Goal: Information Seeking & Learning: Learn about a topic

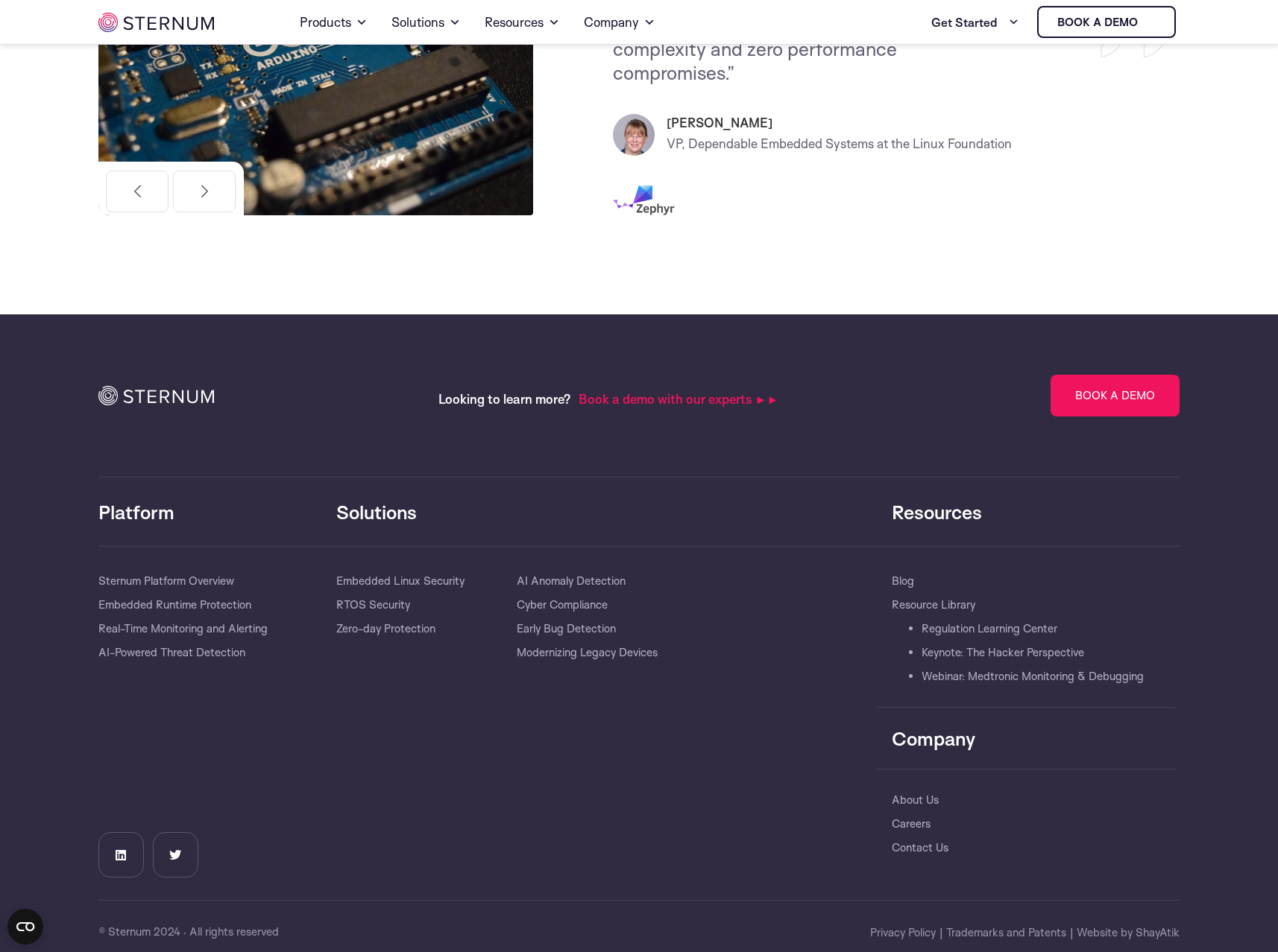
scroll to position [4662, 0]
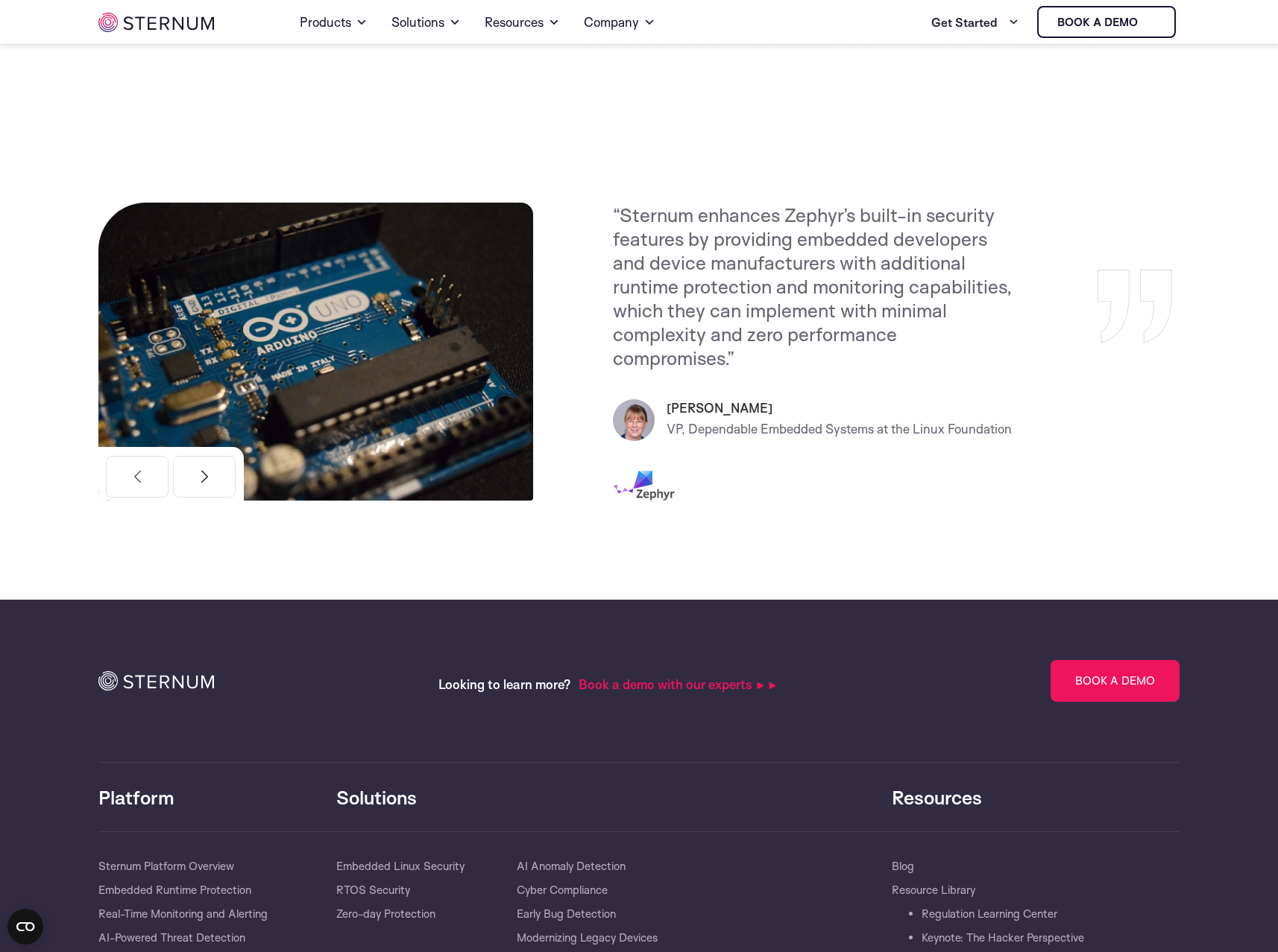
click at [206, 456] on button "Next" at bounding box center [204, 477] width 62 height 42
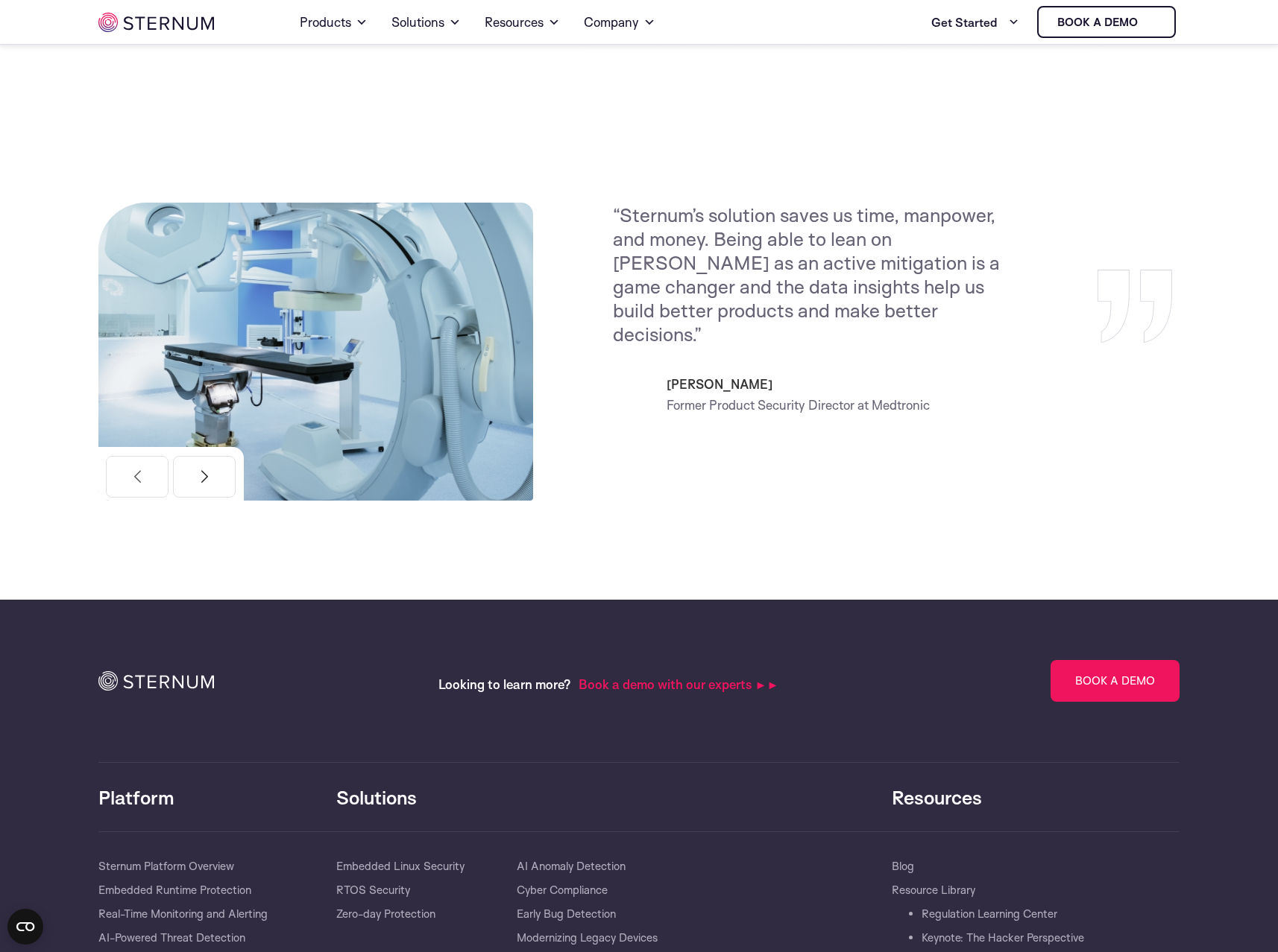
click at [206, 456] on button "Next" at bounding box center [204, 477] width 62 height 42
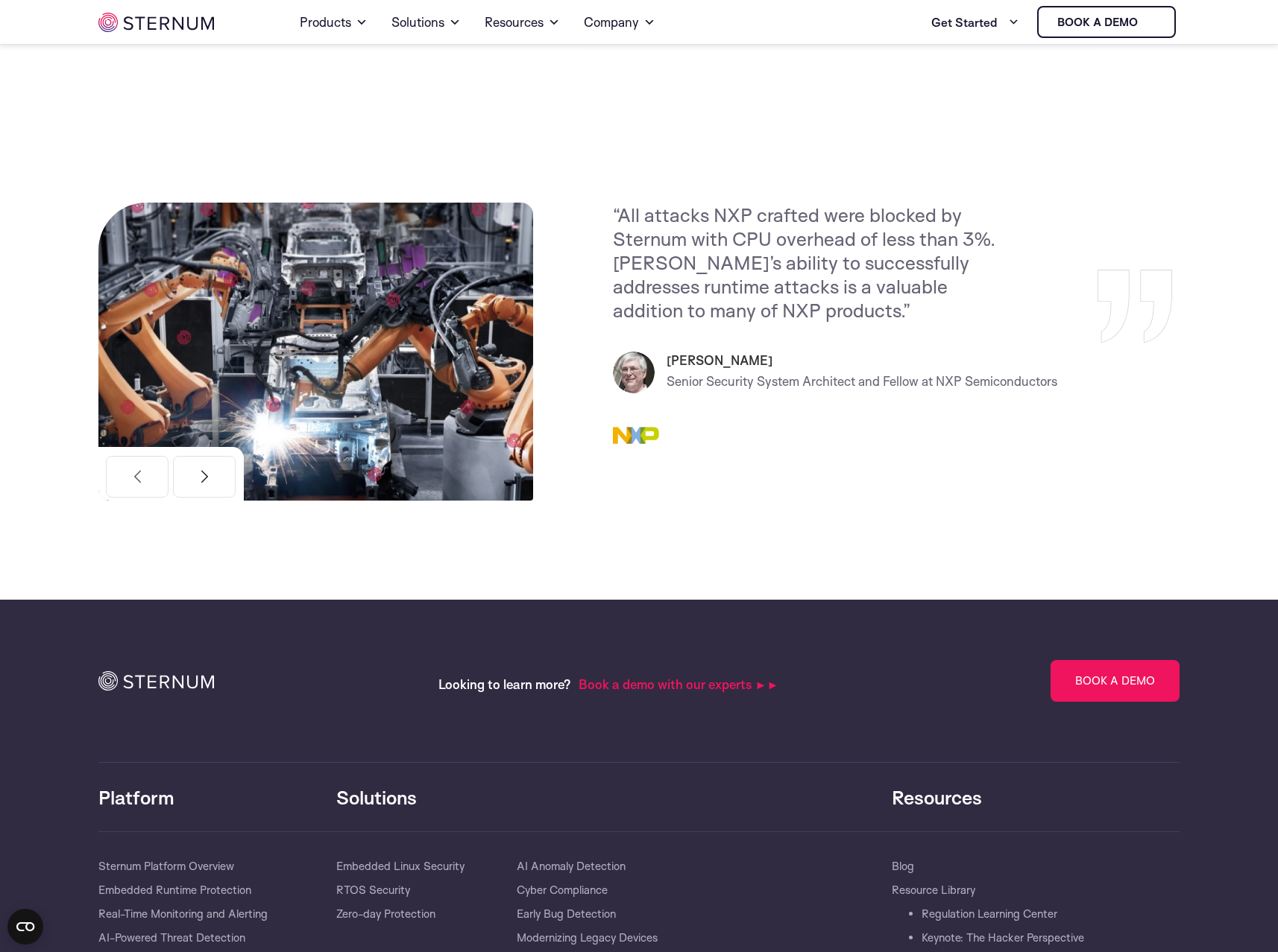
click at [206, 456] on button "Next" at bounding box center [204, 477] width 62 height 42
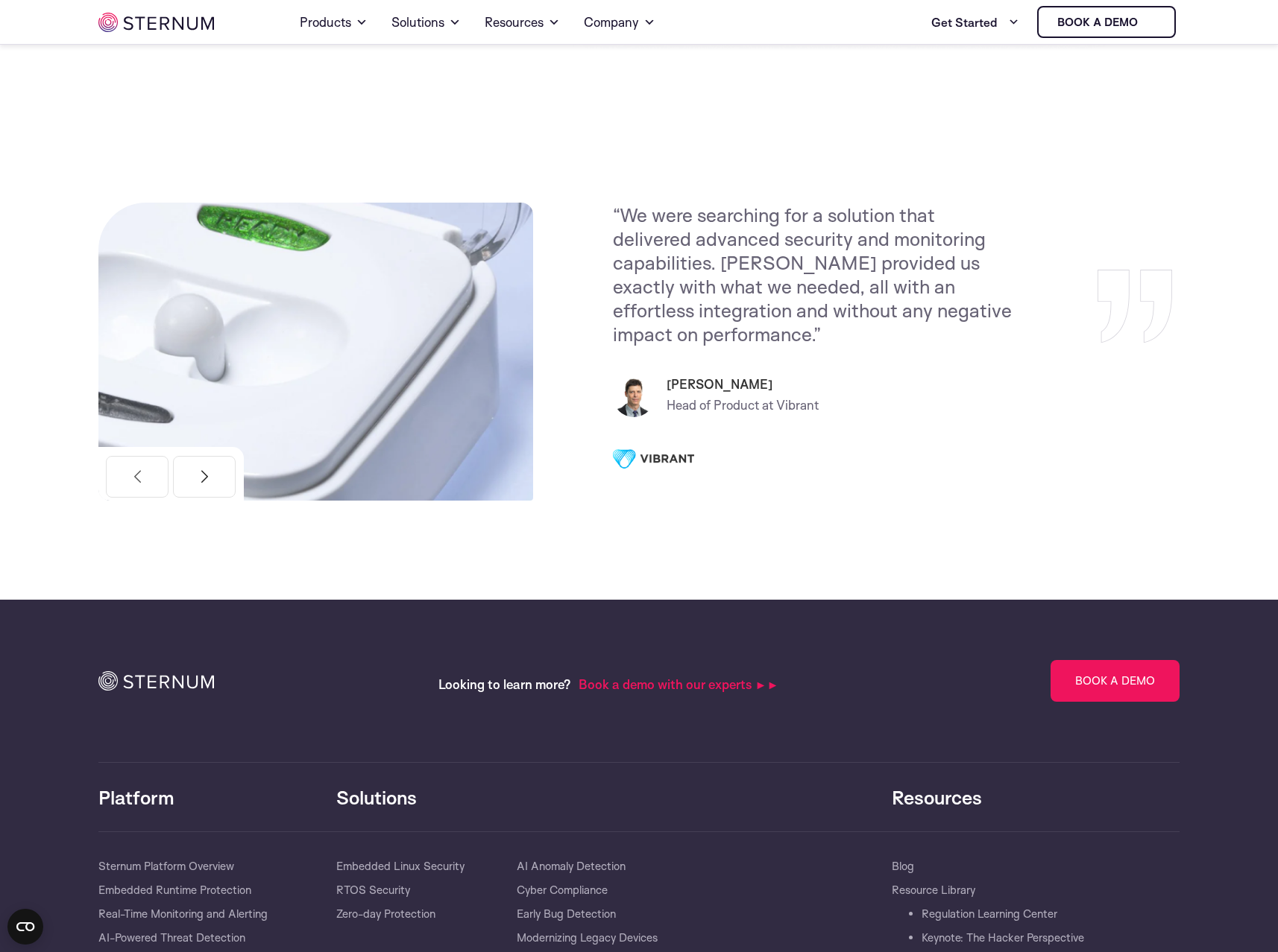
click at [206, 456] on button "Next" at bounding box center [204, 477] width 62 height 42
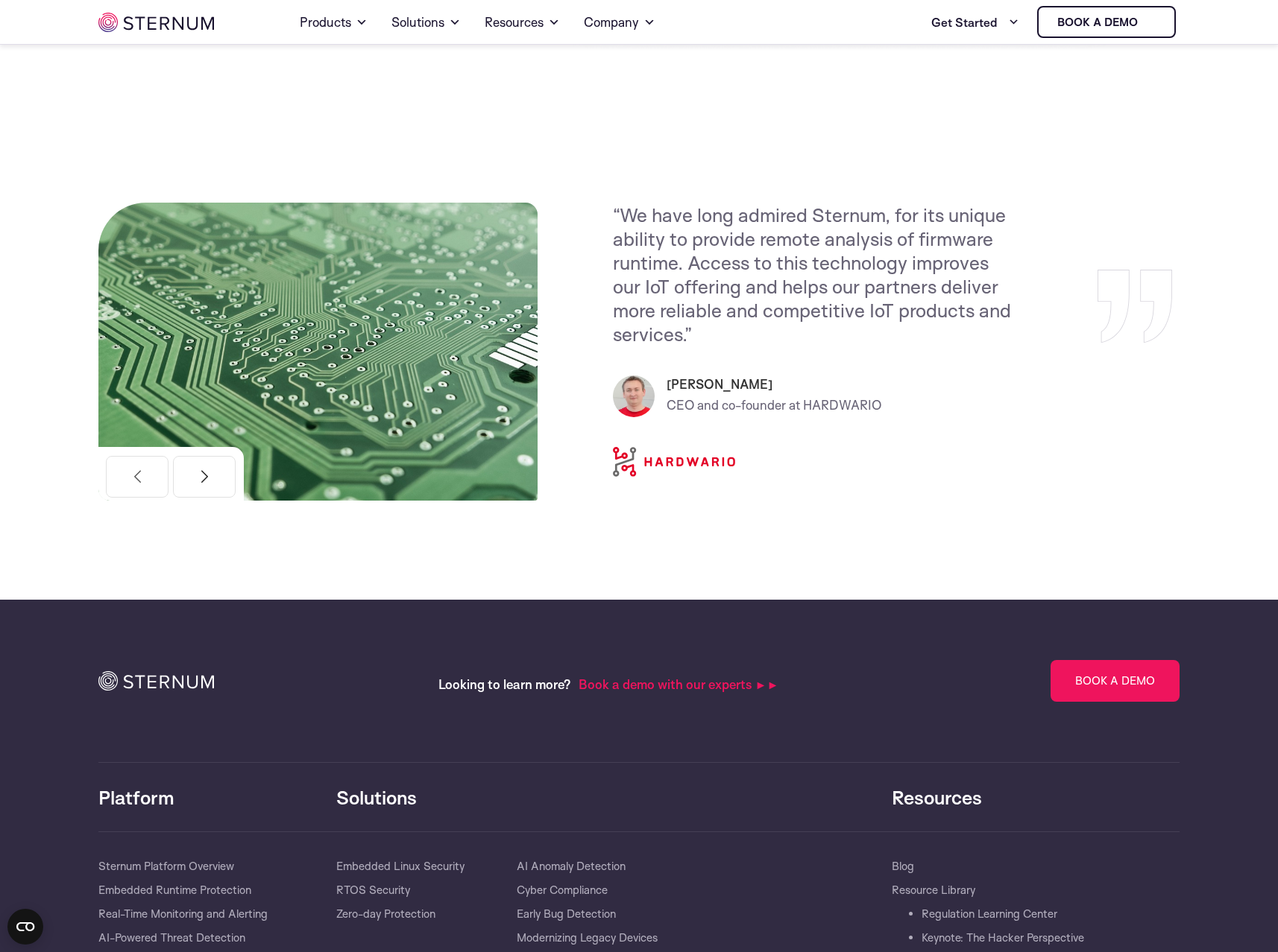
click at [206, 456] on button "Next" at bounding box center [204, 477] width 62 height 42
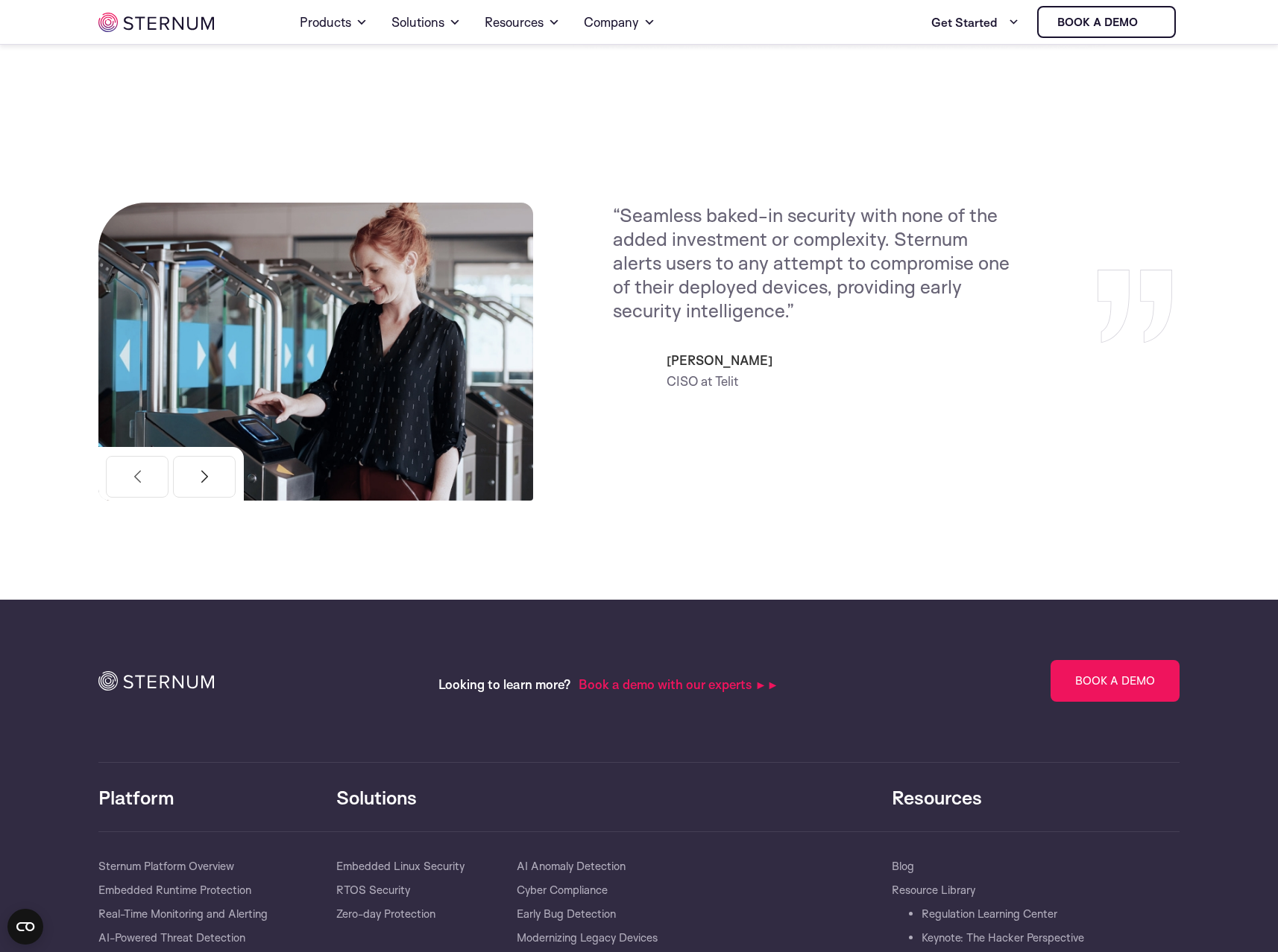
click at [206, 456] on button "Next" at bounding box center [204, 477] width 62 height 42
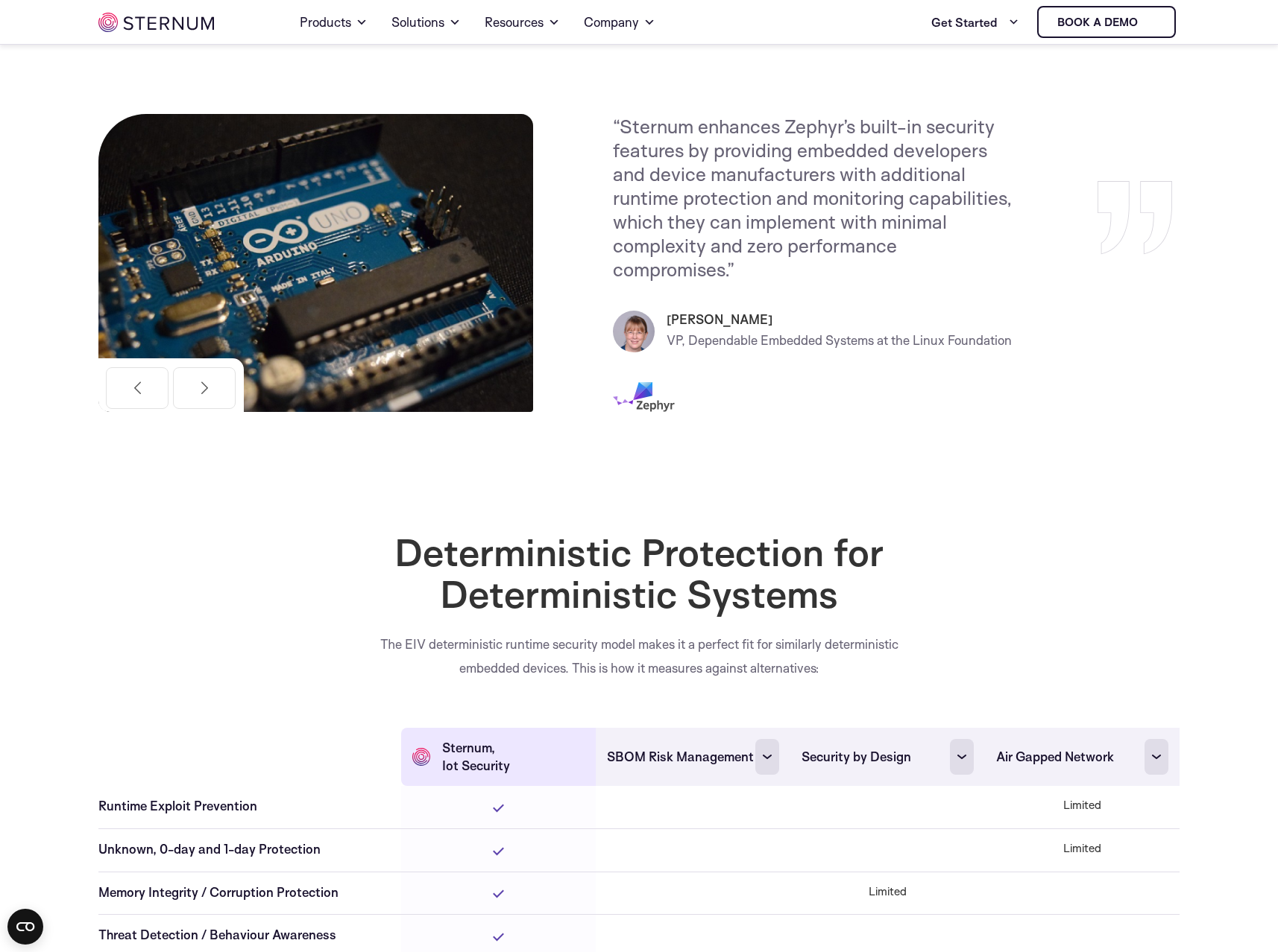
scroll to position [3522, 0]
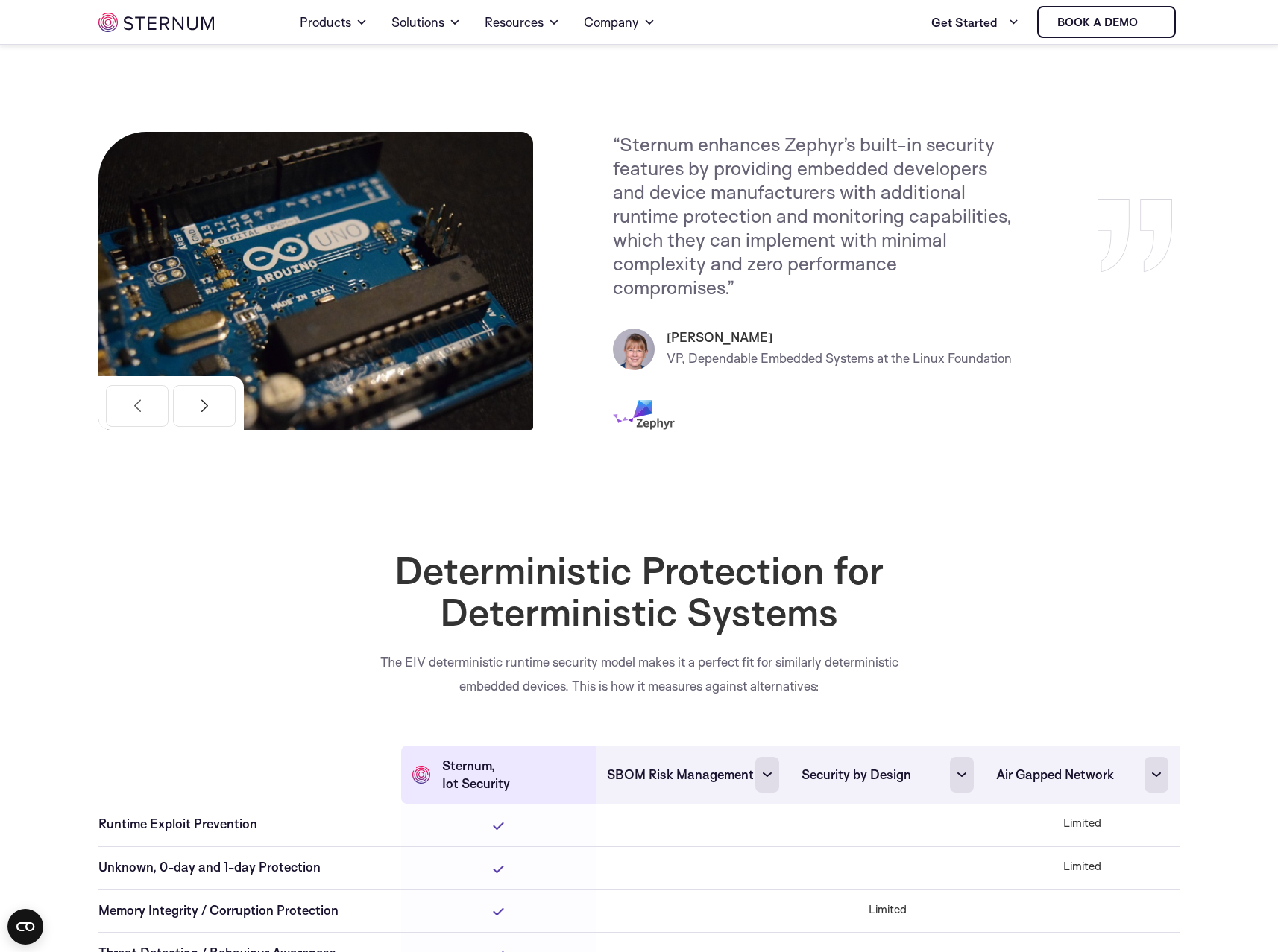
click at [202, 404] on button "Next" at bounding box center [204, 406] width 62 height 42
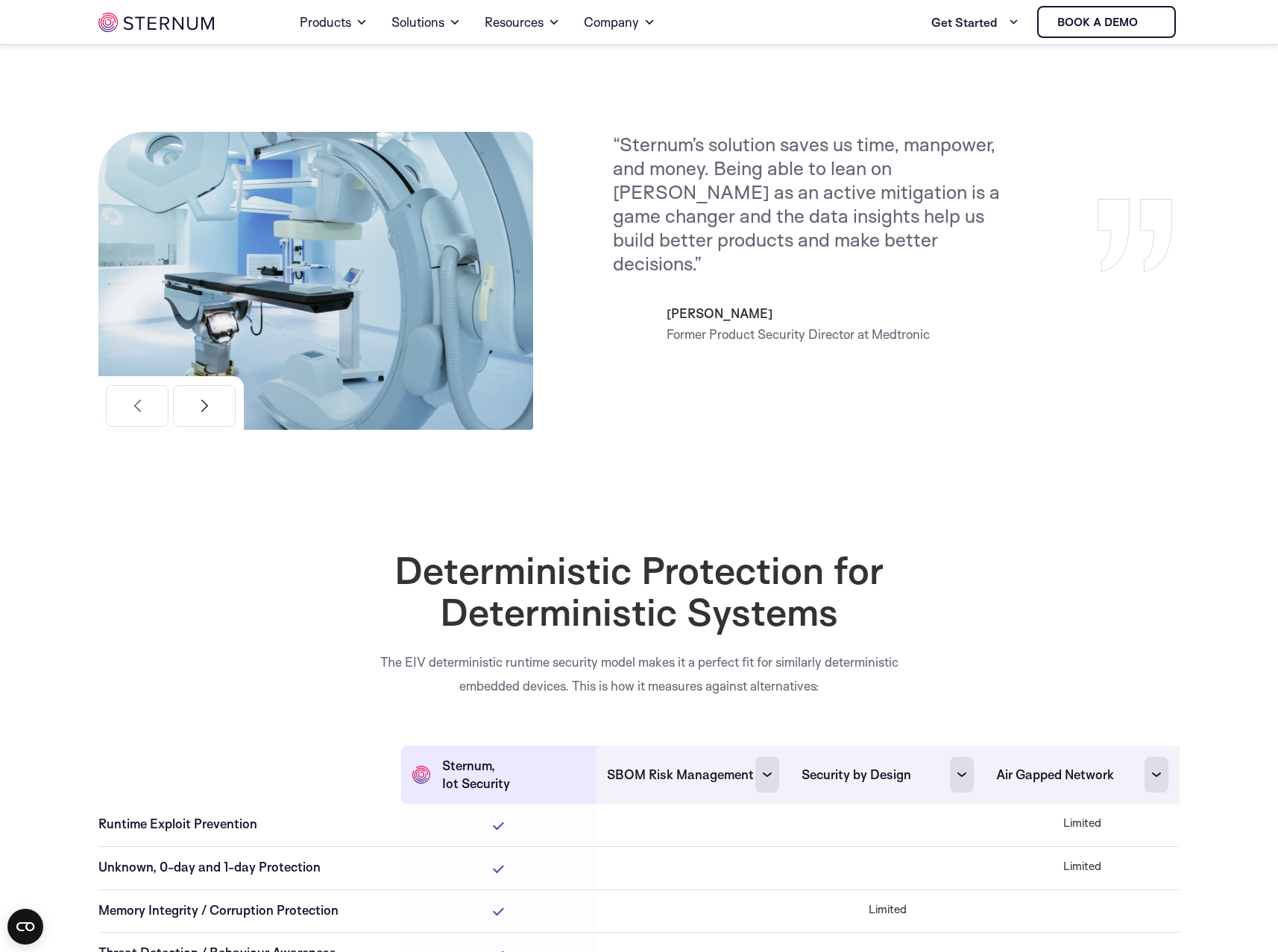
click at [202, 404] on button "Next" at bounding box center [204, 406] width 62 height 42
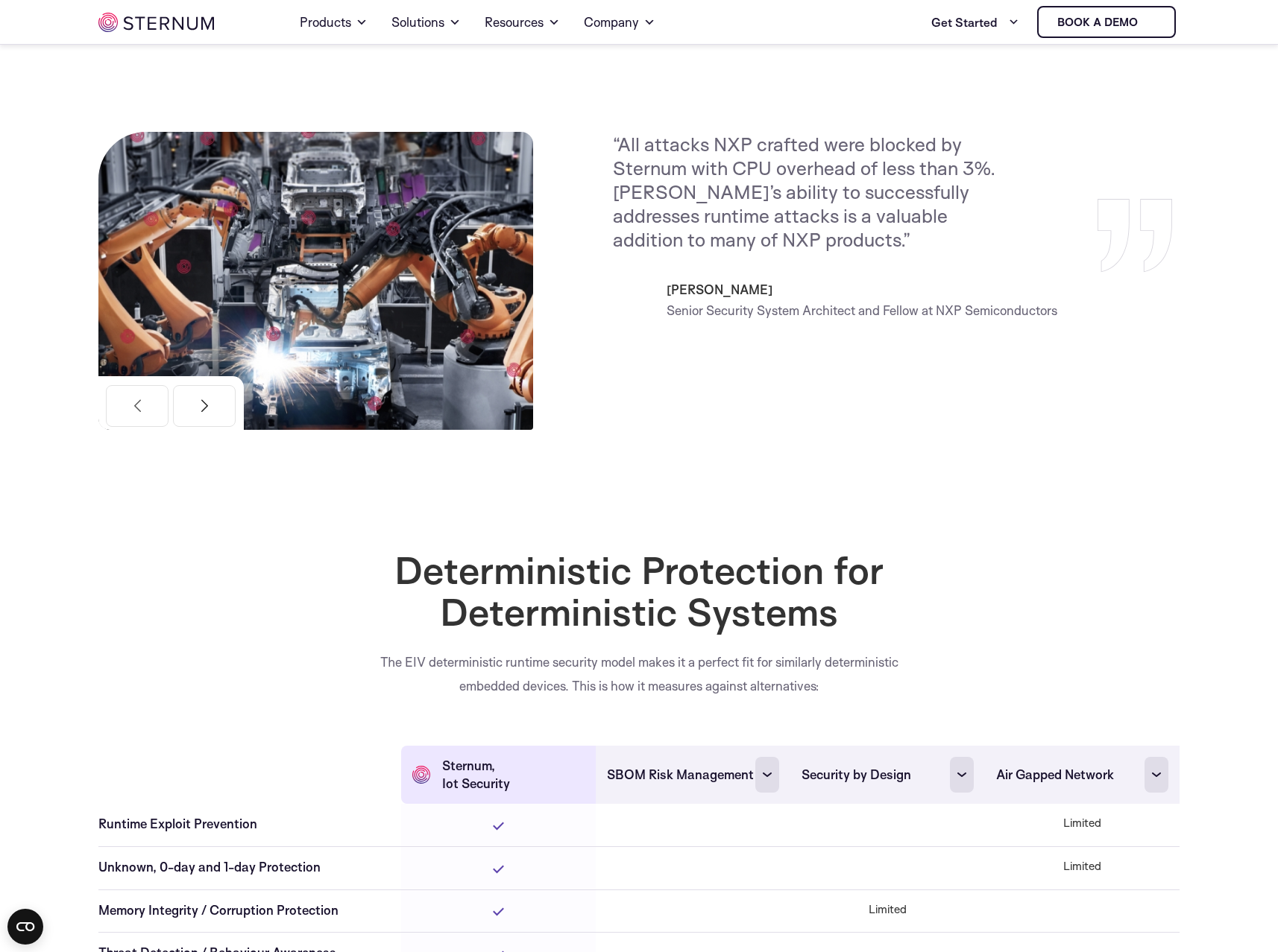
click at [202, 404] on button "Next" at bounding box center [204, 406] width 62 height 42
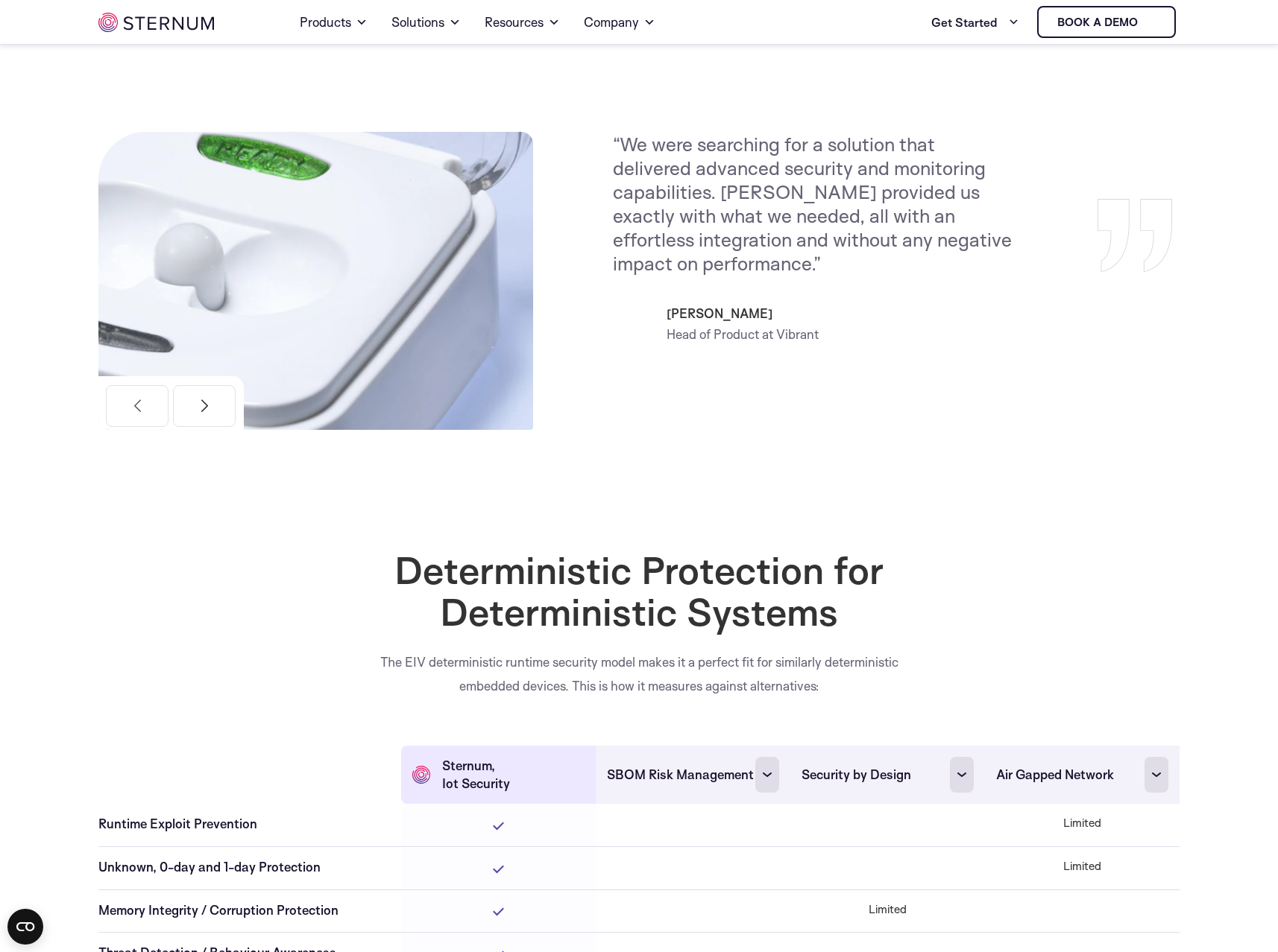
click at [202, 404] on button "Next" at bounding box center [204, 406] width 62 height 42
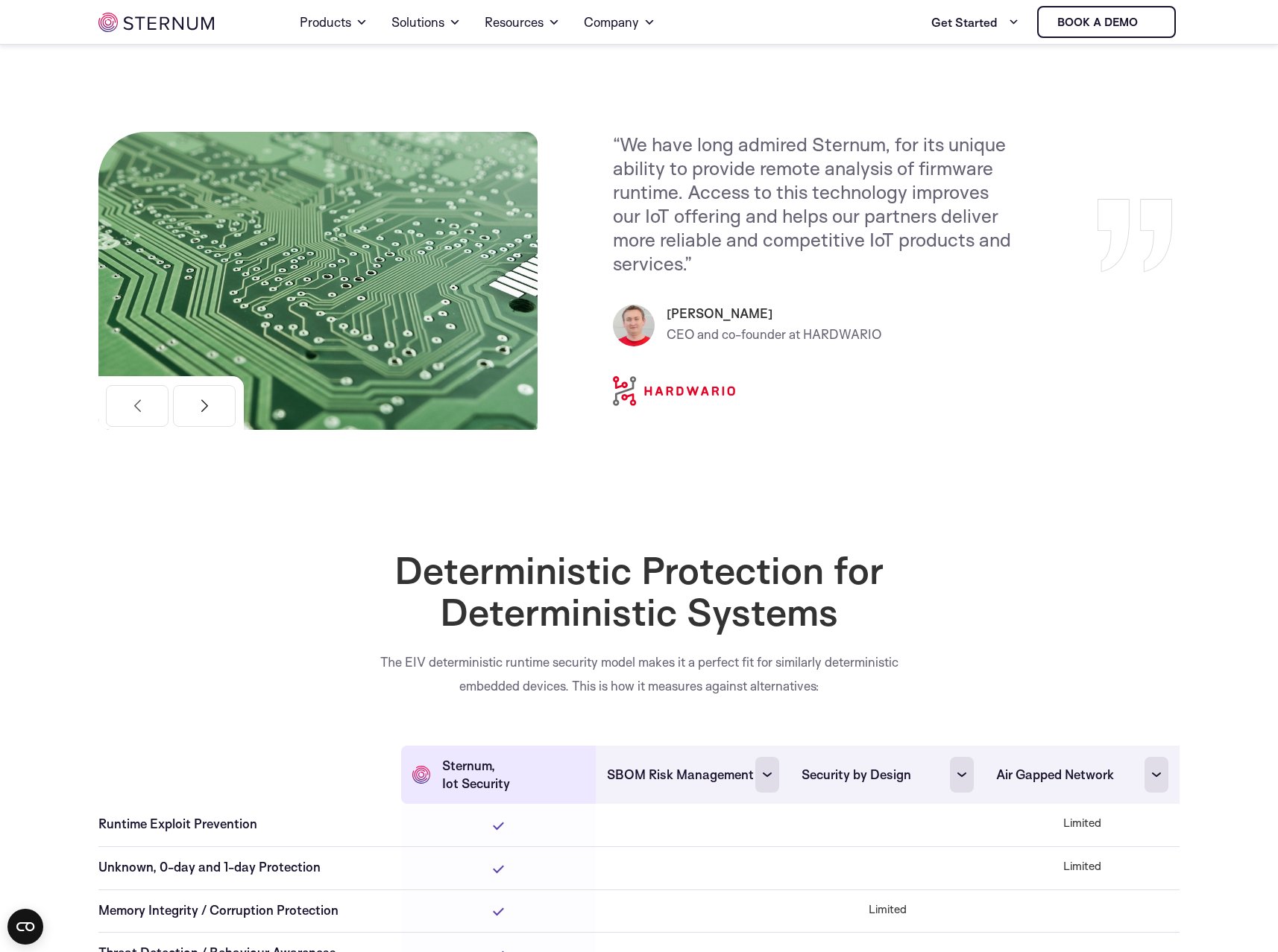
click at [202, 404] on button "Next" at bounding box center [204, 406] width 62 height 42
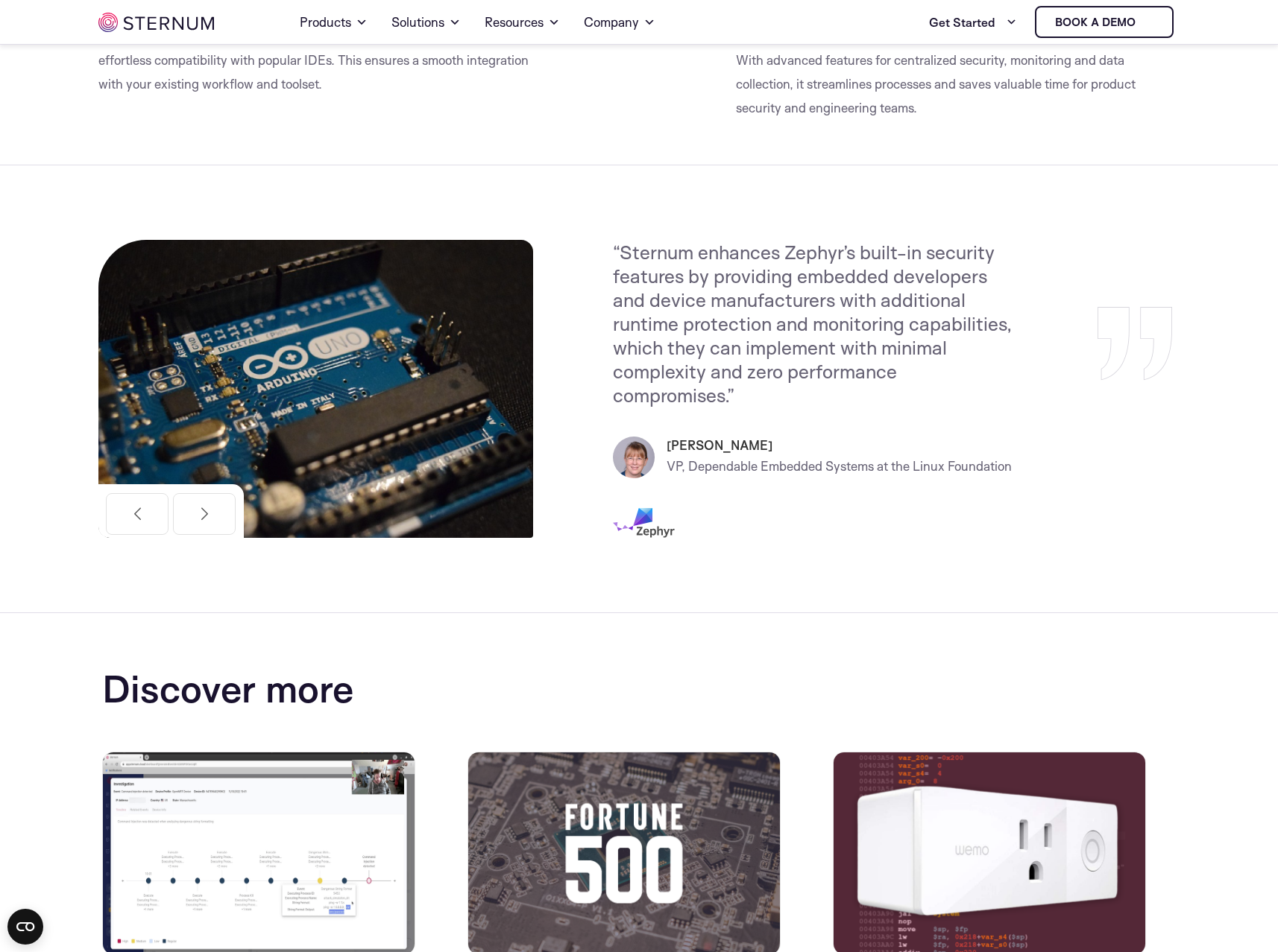
scroll to position [2731, 0]
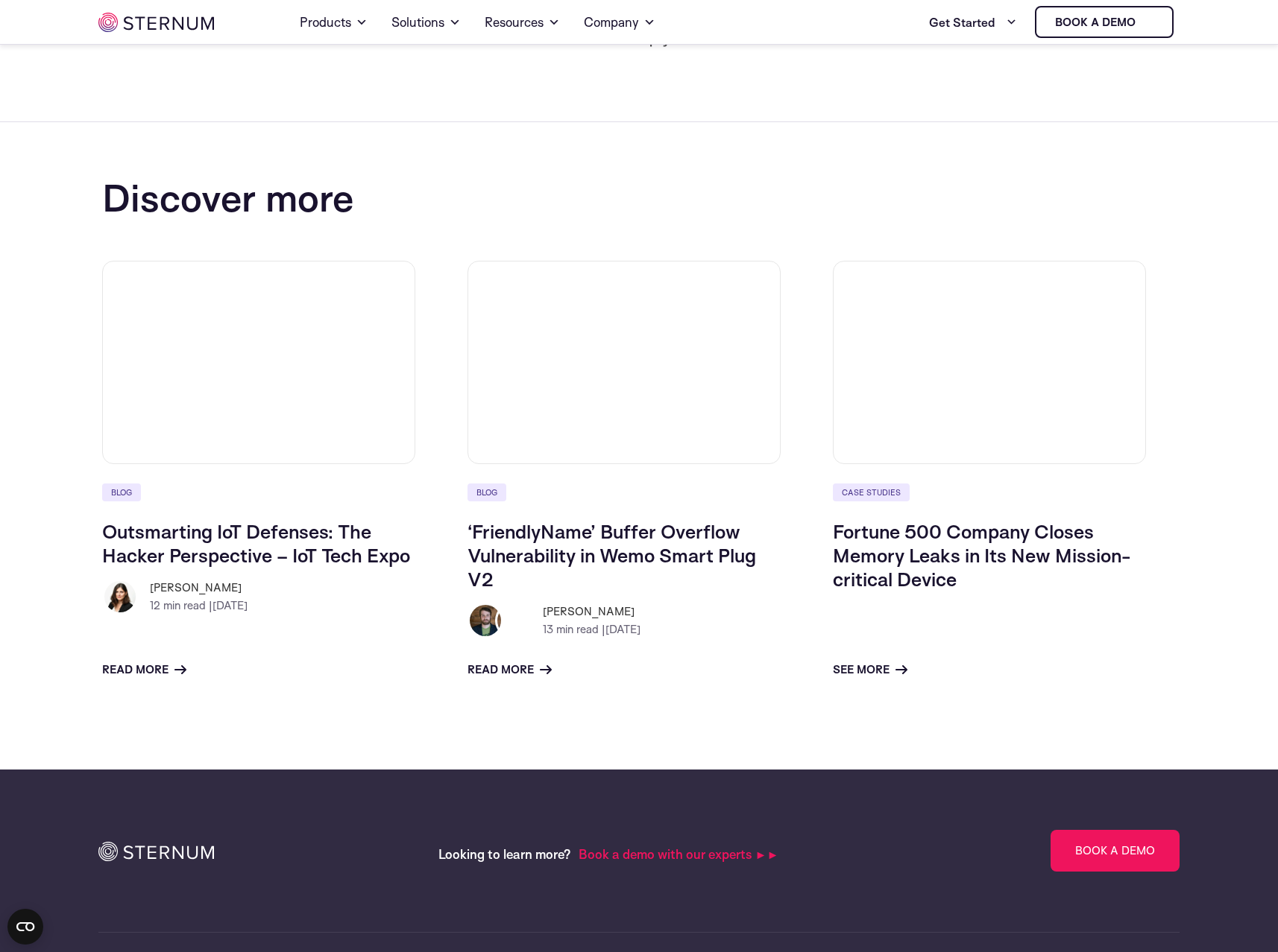
scroll to position [1727, 0]
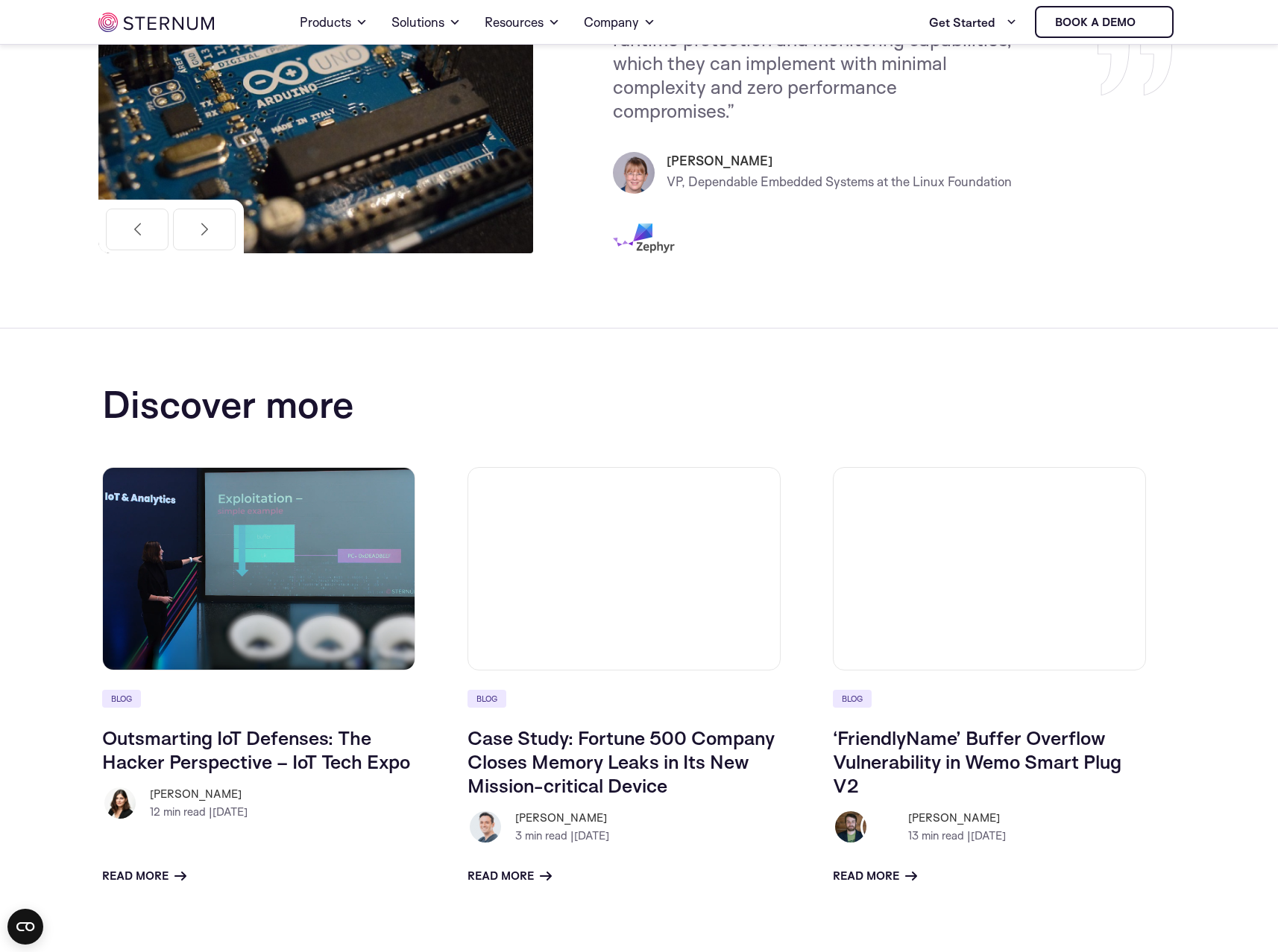
scroll to position [1929, 0]
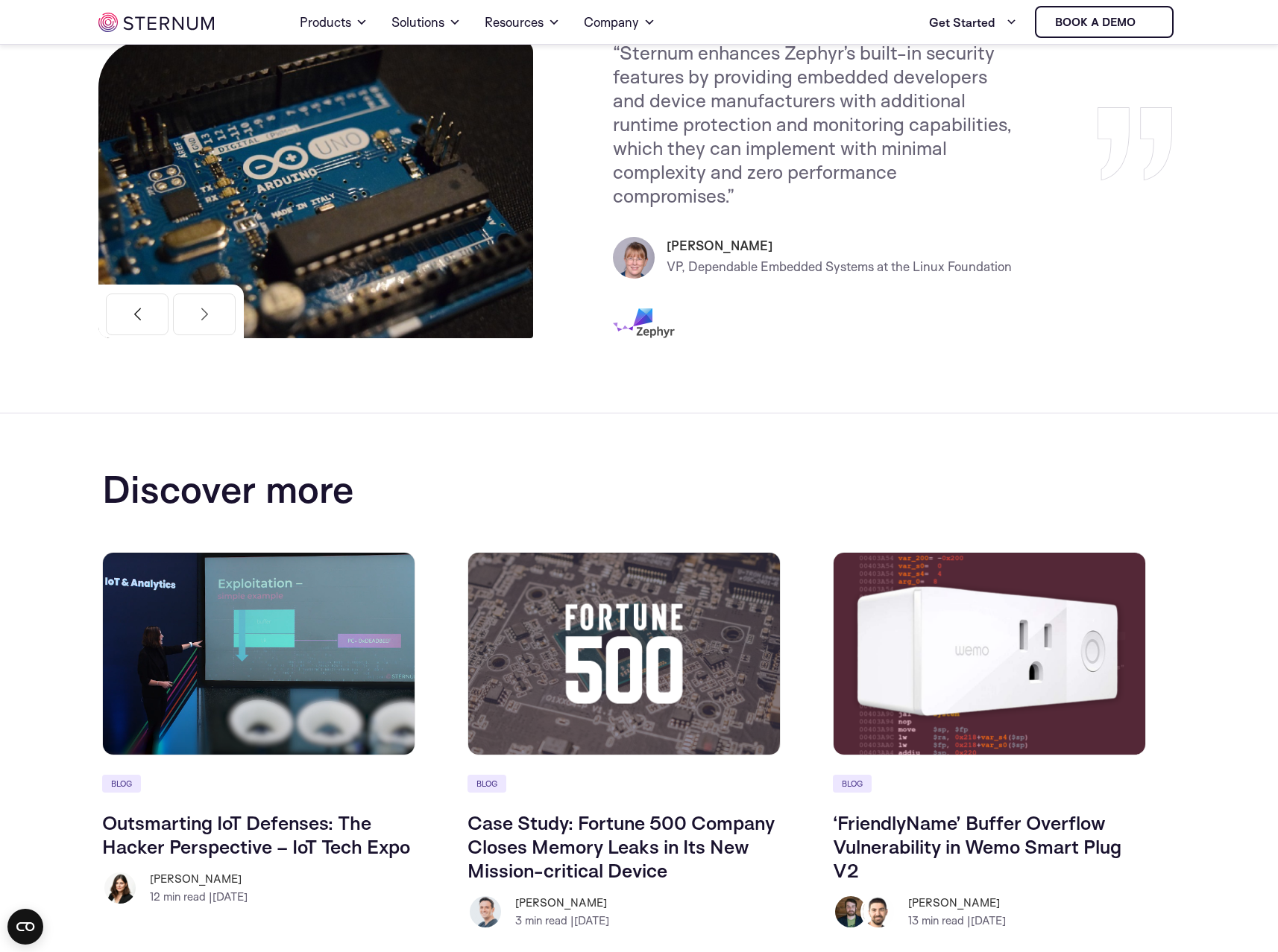
click at [142, 319] on button "Previous" at bounding box center [137, 315] width 62 height 42
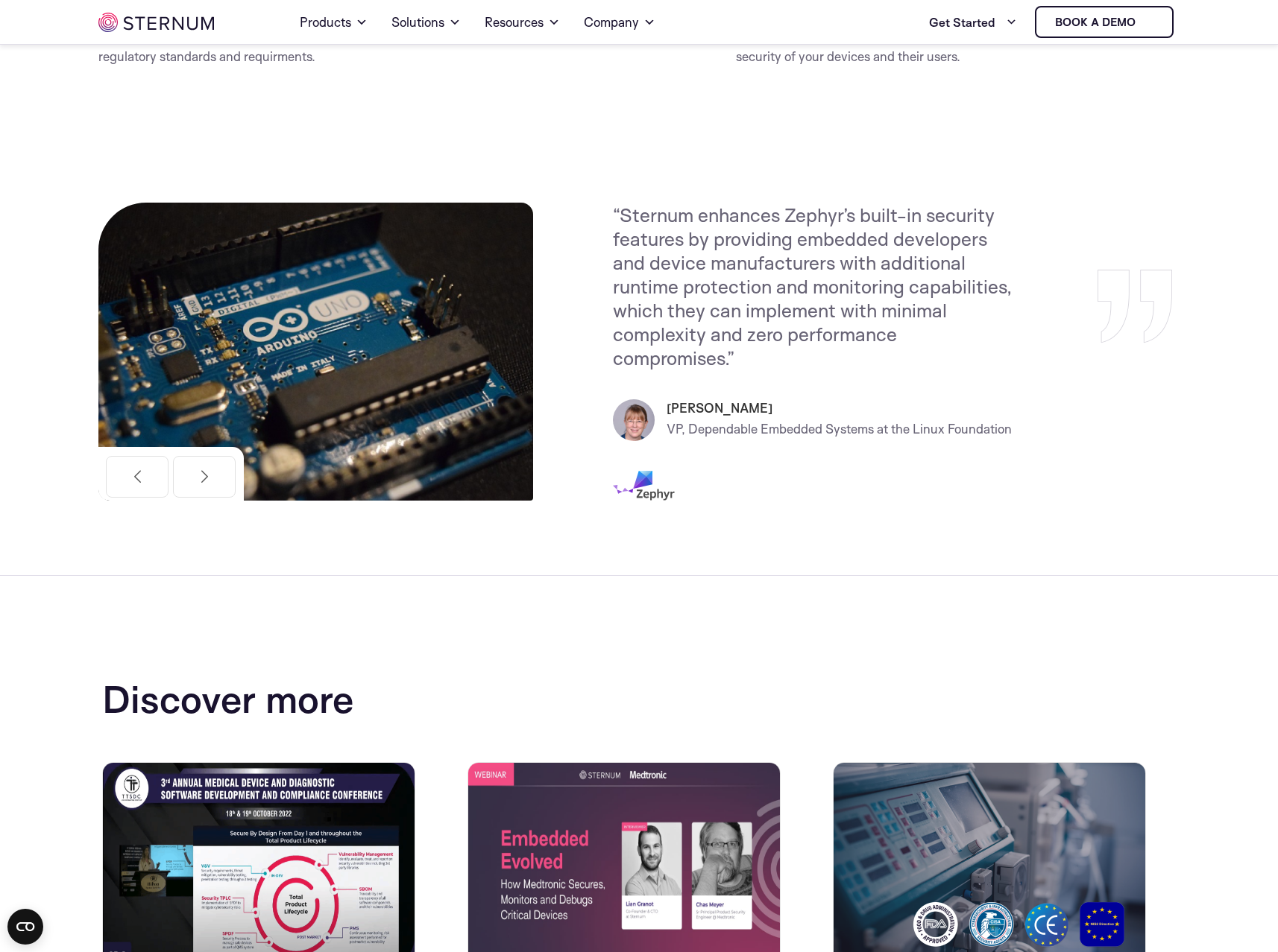
scroll to position [1854, 0]
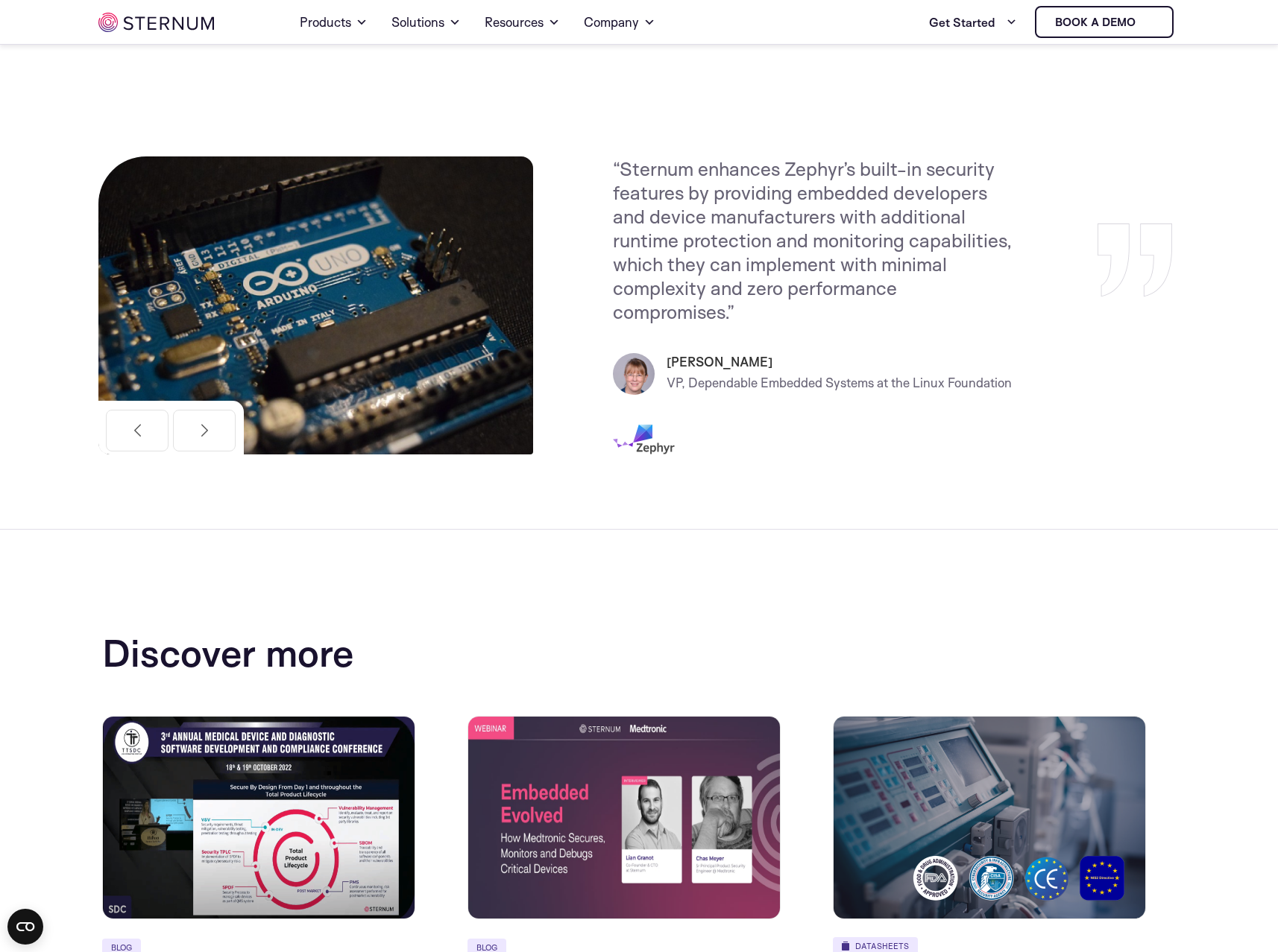
click at [138, 441] on button "Previous" at bounding box center [137, 431] width 62 height 42
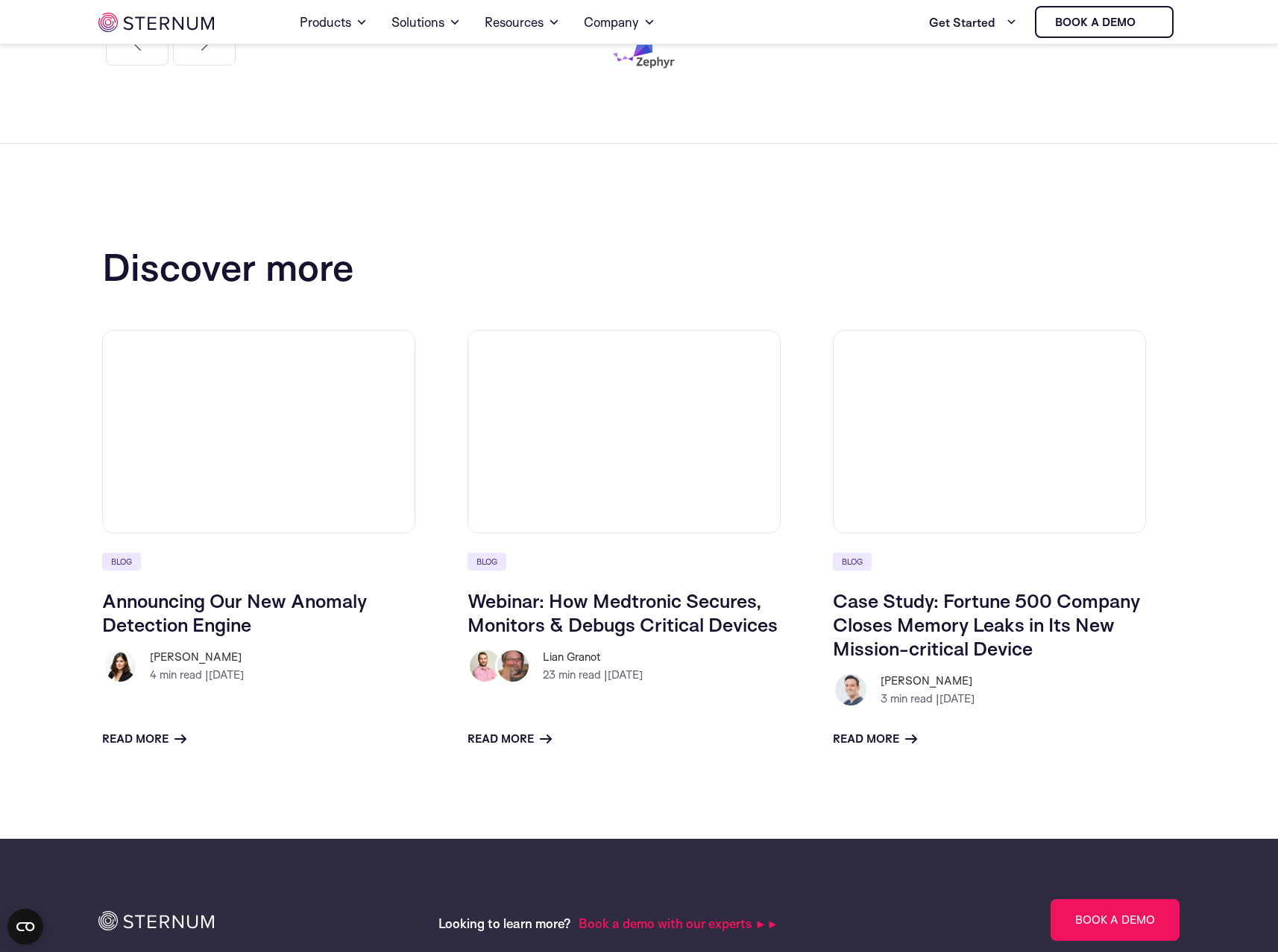
scroll to position [2231, 0]
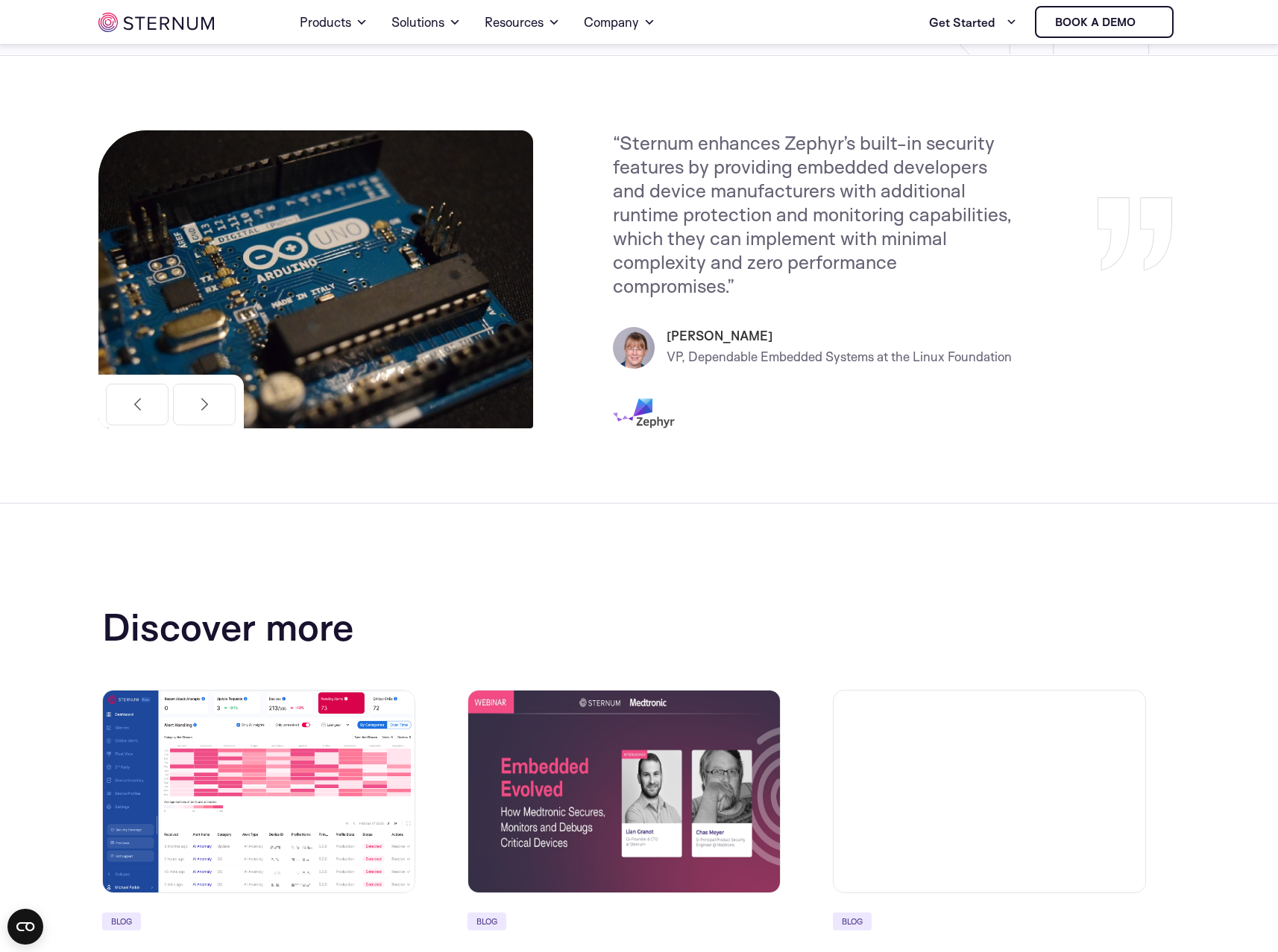
scroll to position [1919, 0]
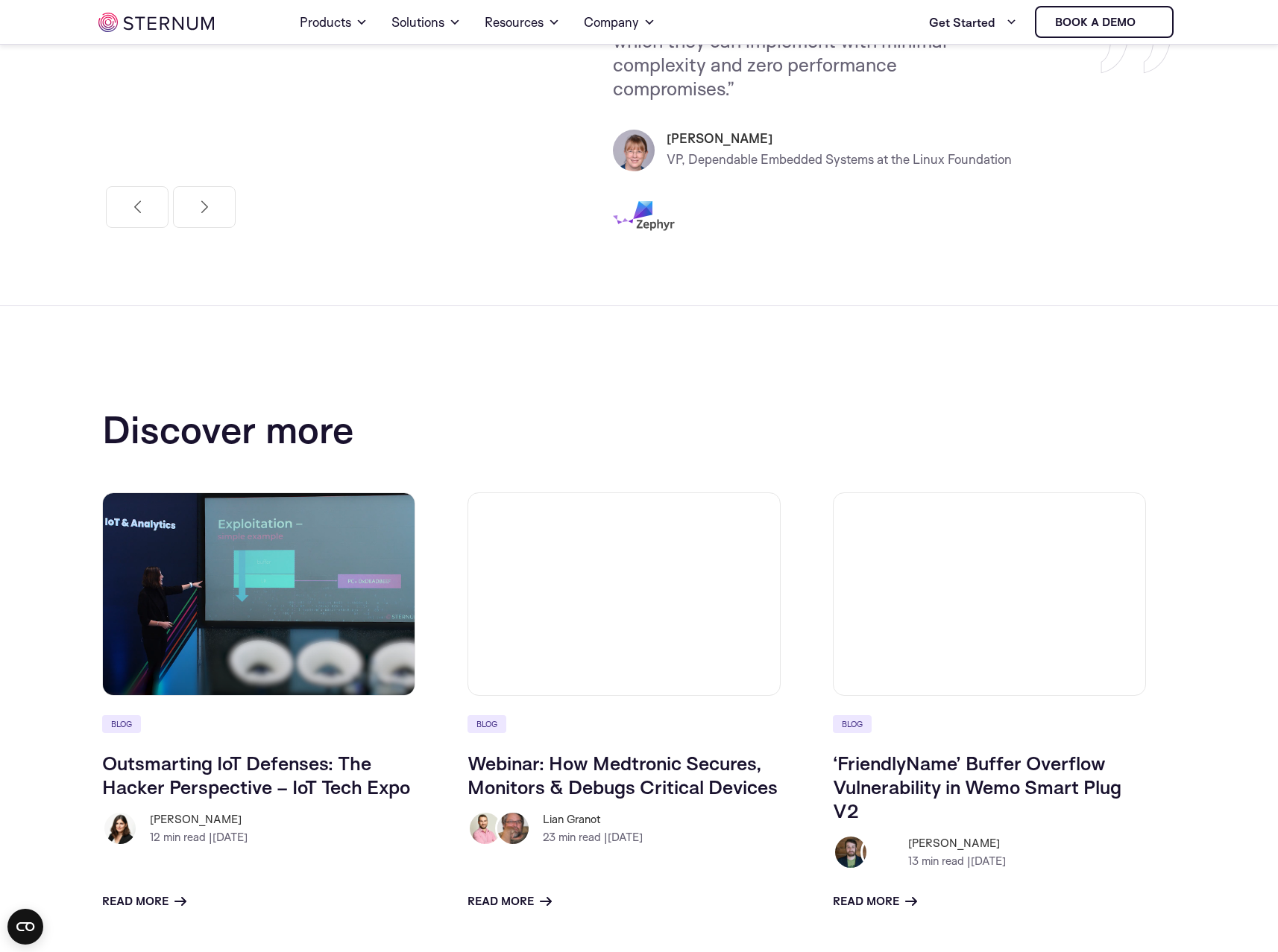
scroll to position [2006, 0]
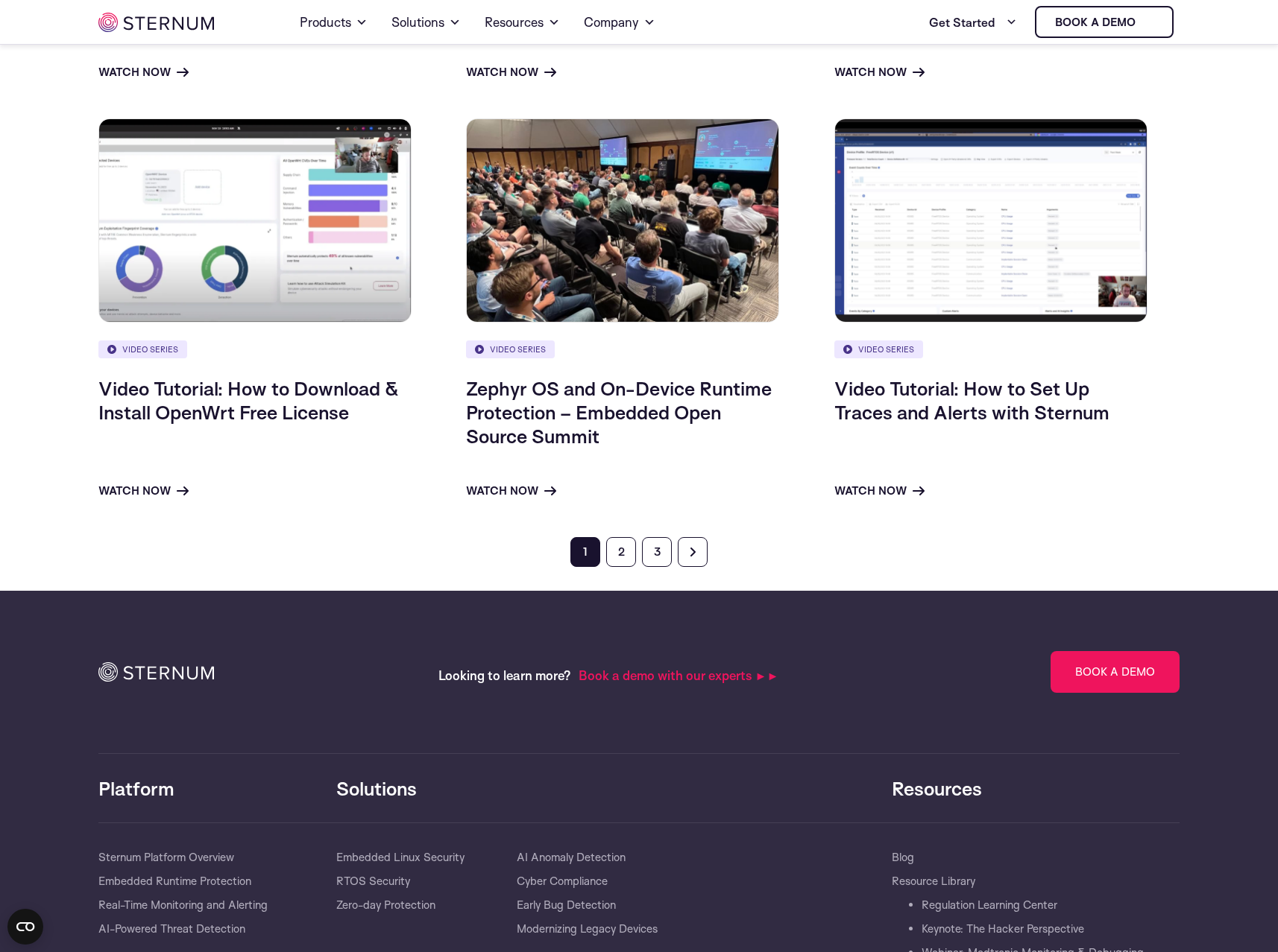
scroll to position [1055, 0]
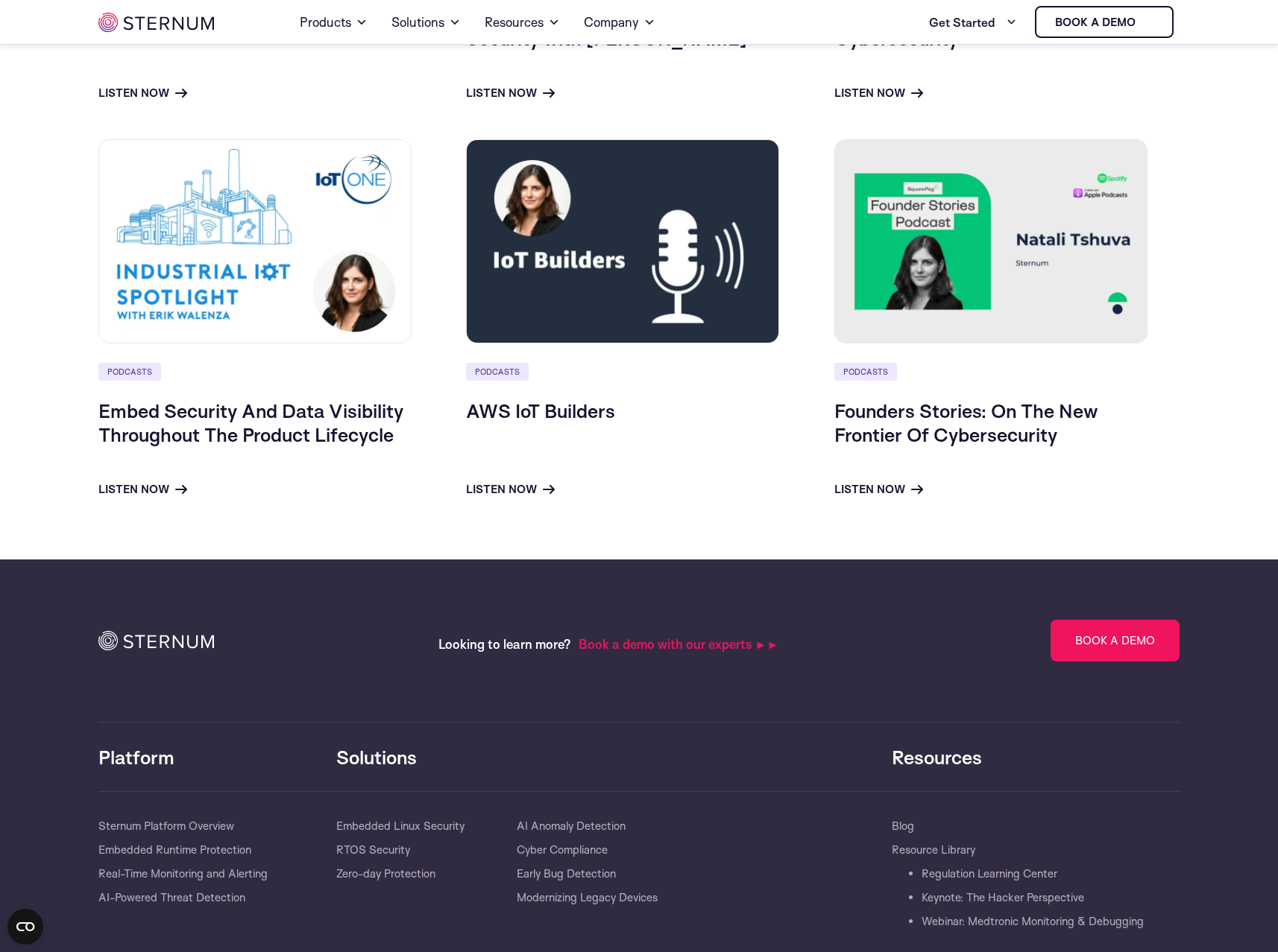
scroll to position [1191, 0]
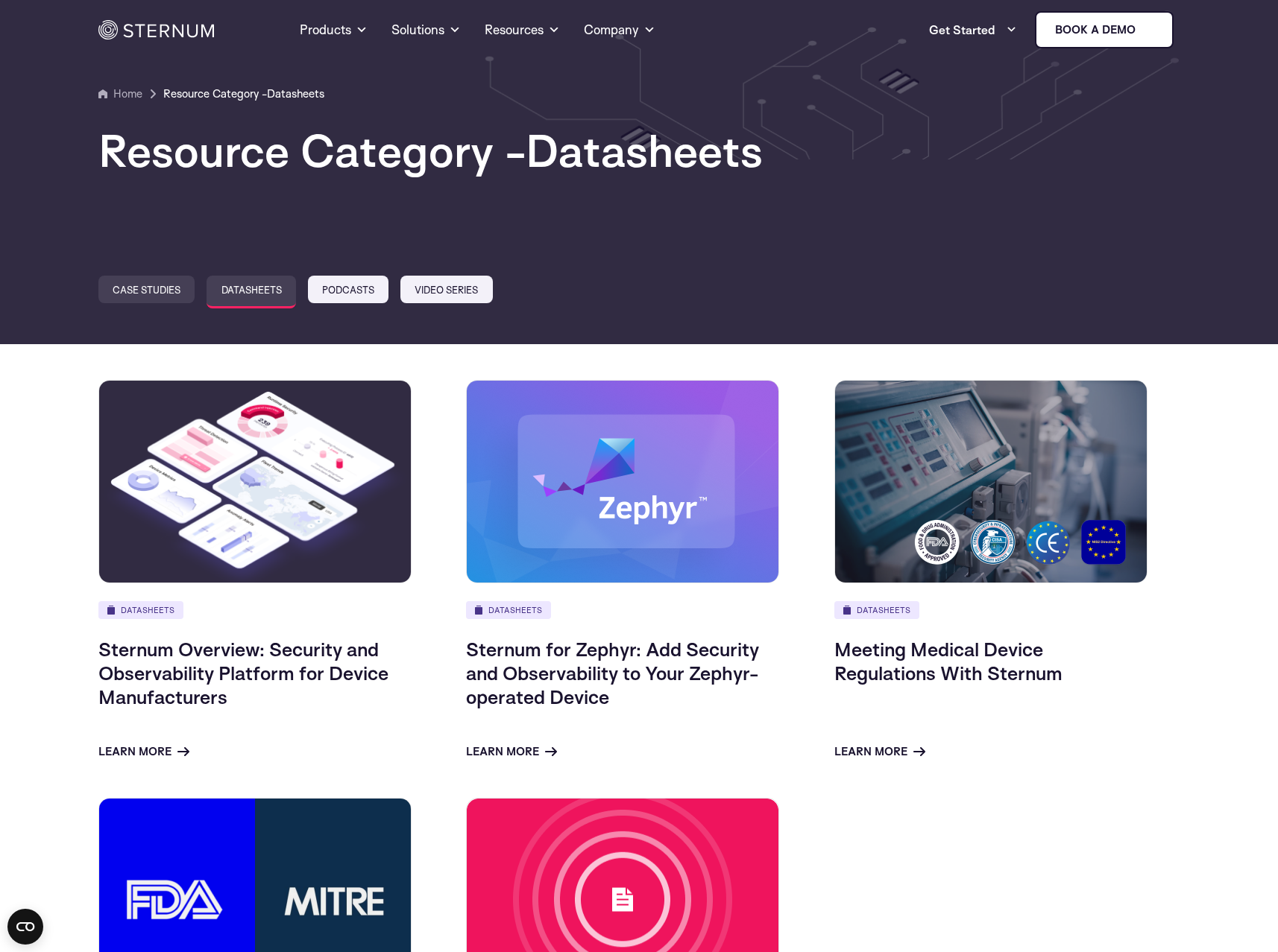
click at [148, 290] on link "Case Studies" at bounding box center [147, 289] width 97 height 27
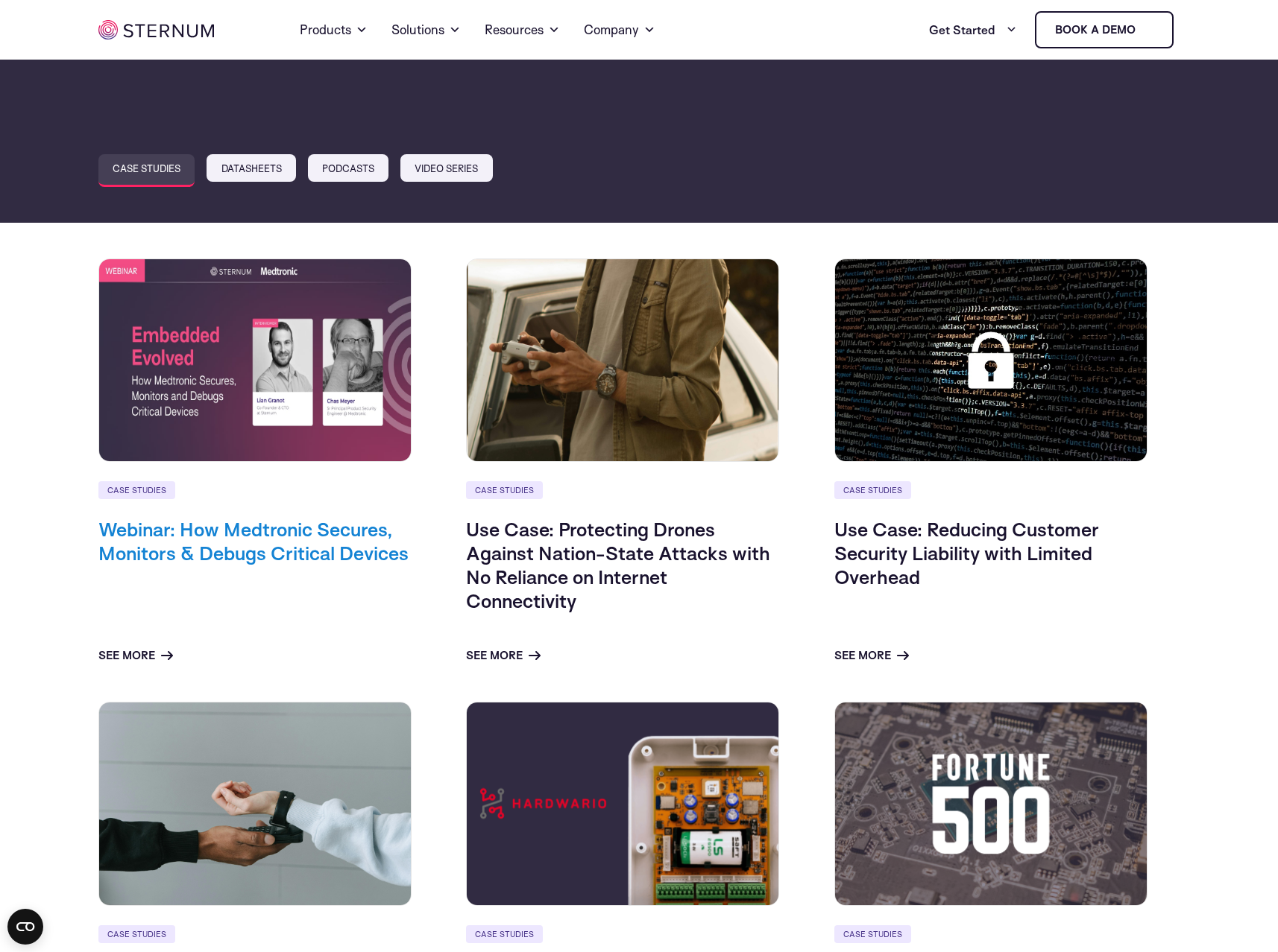
click at [319, 526] on link "Webinar: How Medtronic Secures, Monitors & Debugs Critical Devices" at bounding box center [253, 540] width 310 height 47
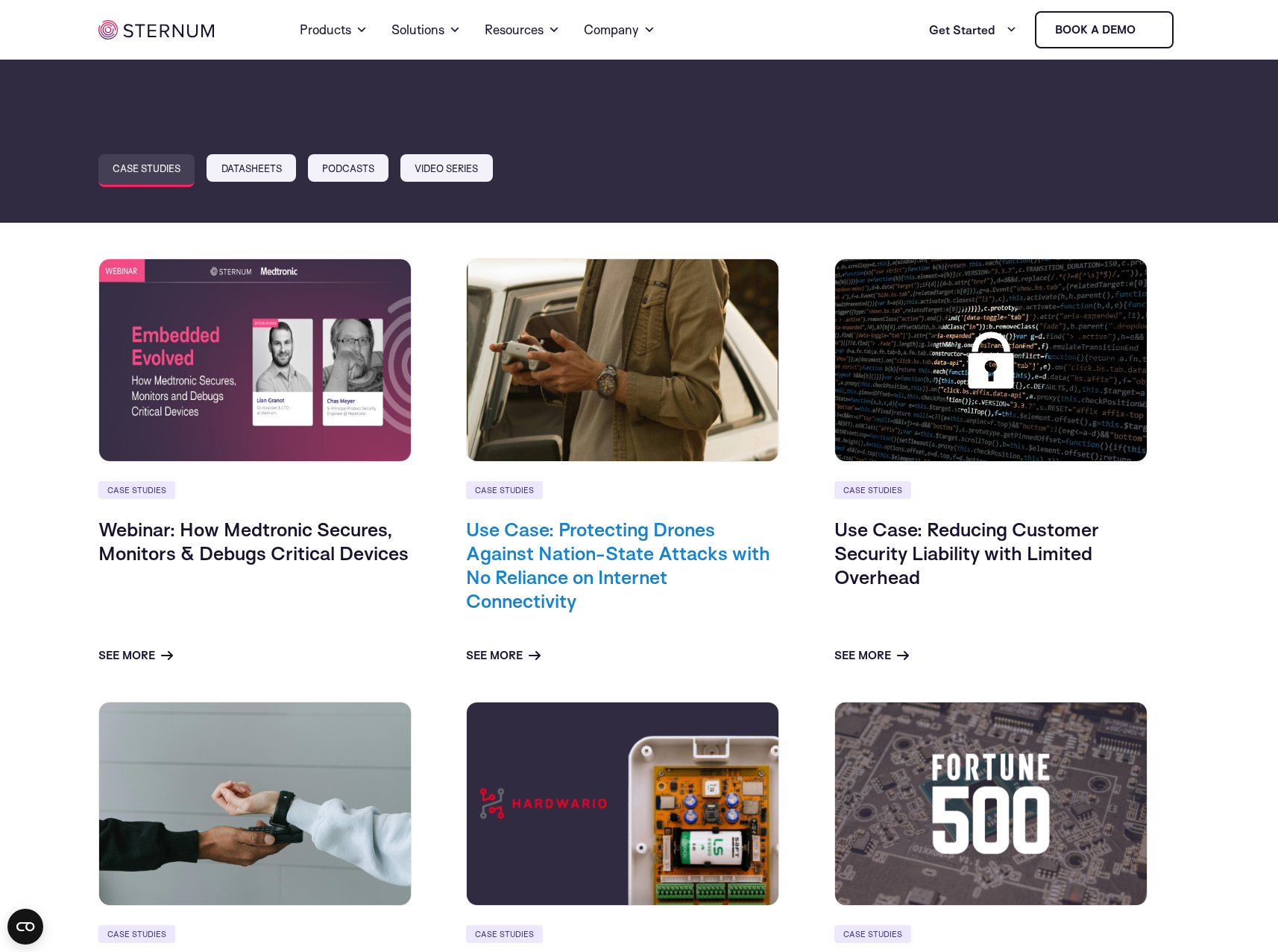
click at [698, 536] on link "Use Case: Protecting Drones Against Nation-State Attacks with No Reliance on In…" at bounding box center [618, 564] width 304 height 96
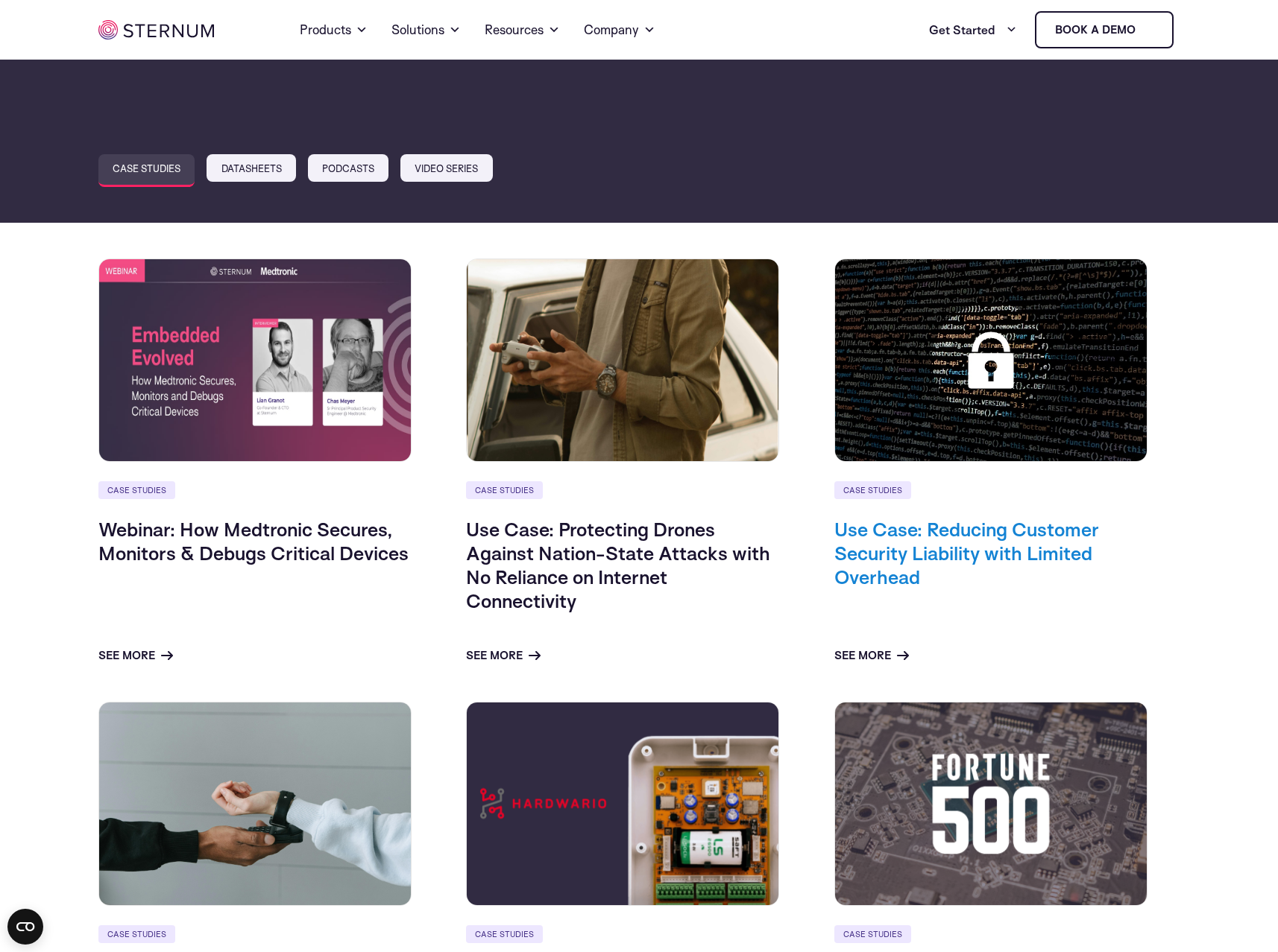
click at [927, 535] on link "Use Case: Reducing Customer Security Liability with Limited Overhead" at bounding box center [966, 553] width 264 height 72
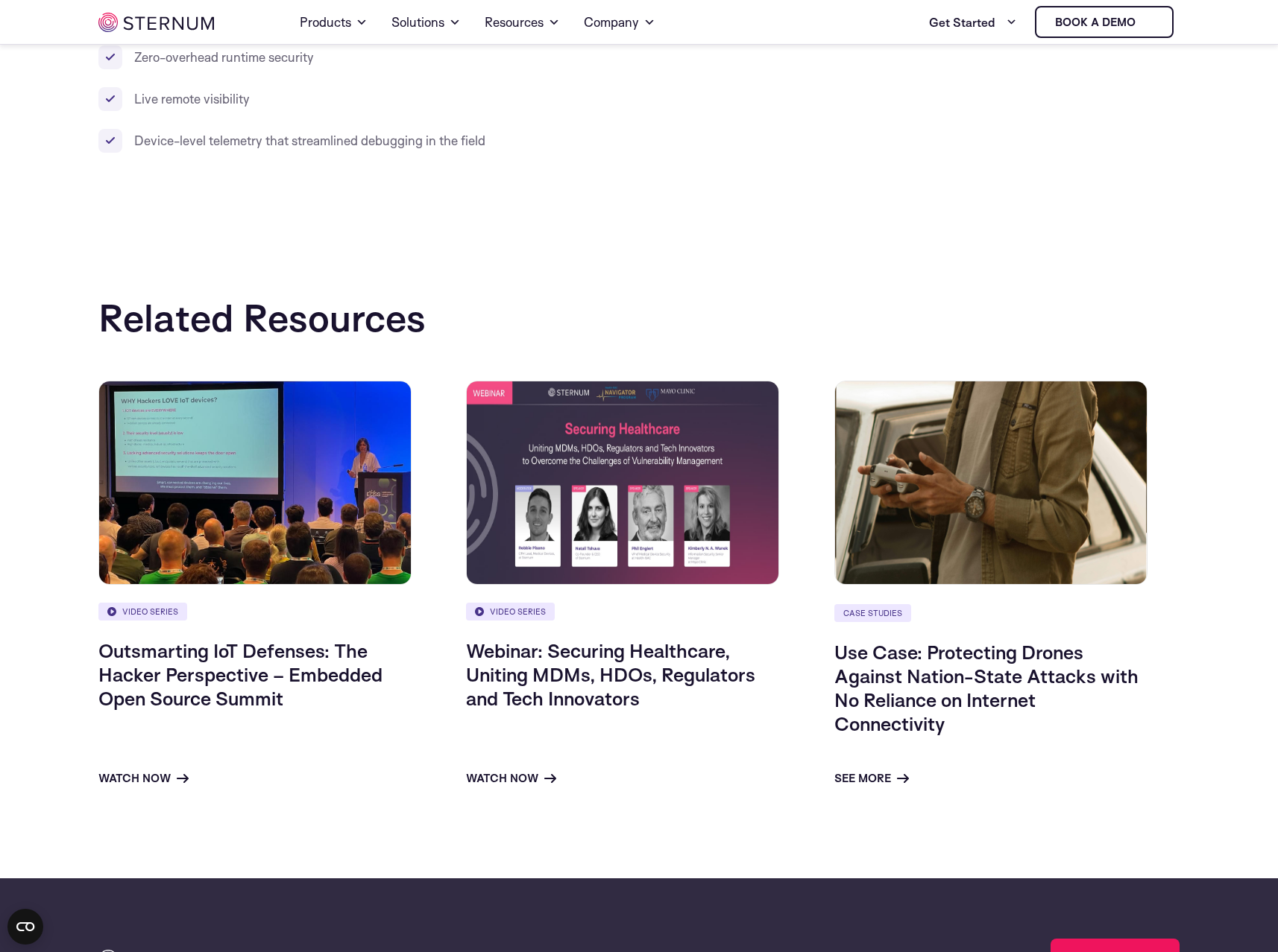
scroll to position [616, 0]
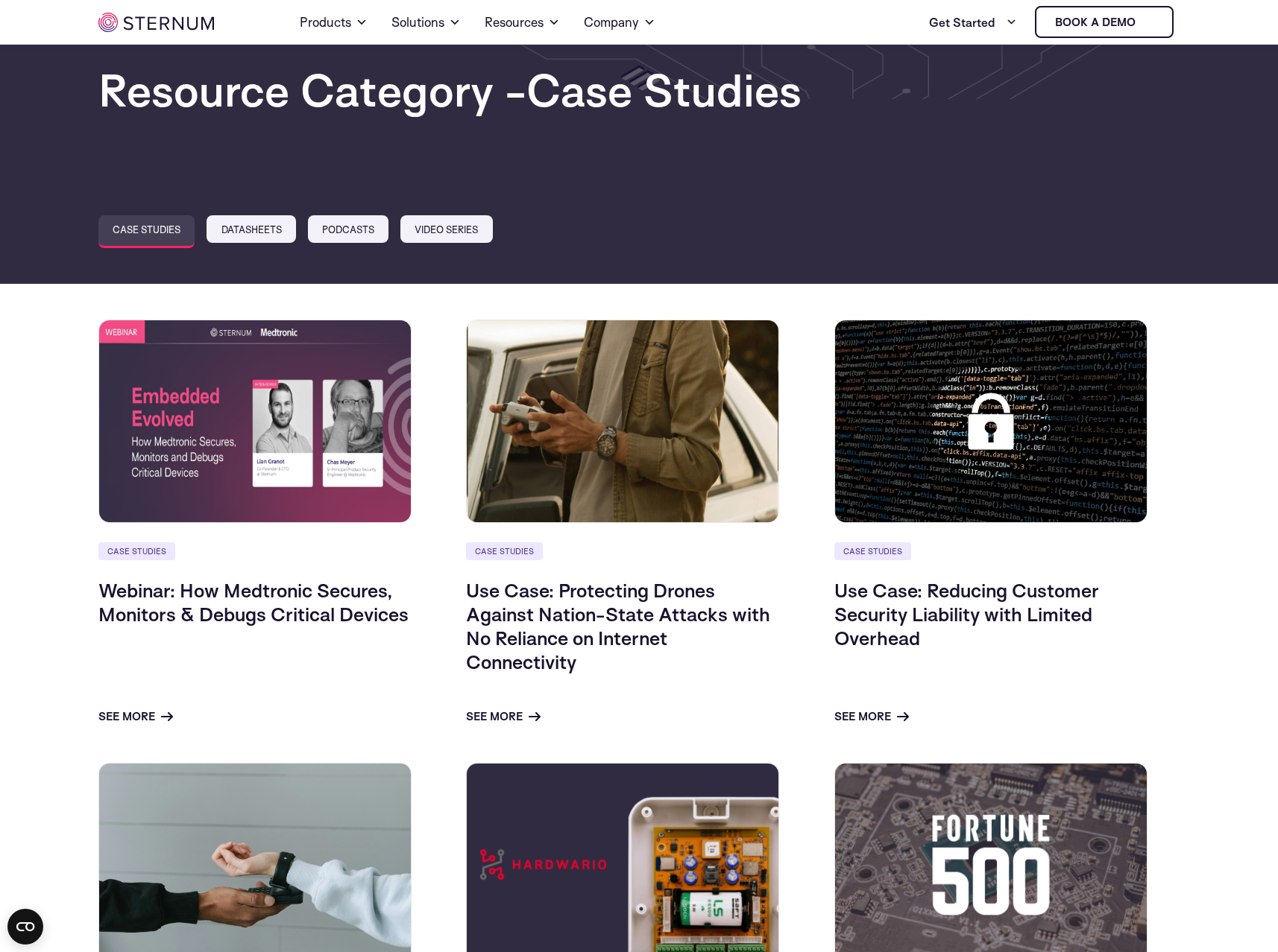
scroll to position [46, 0]
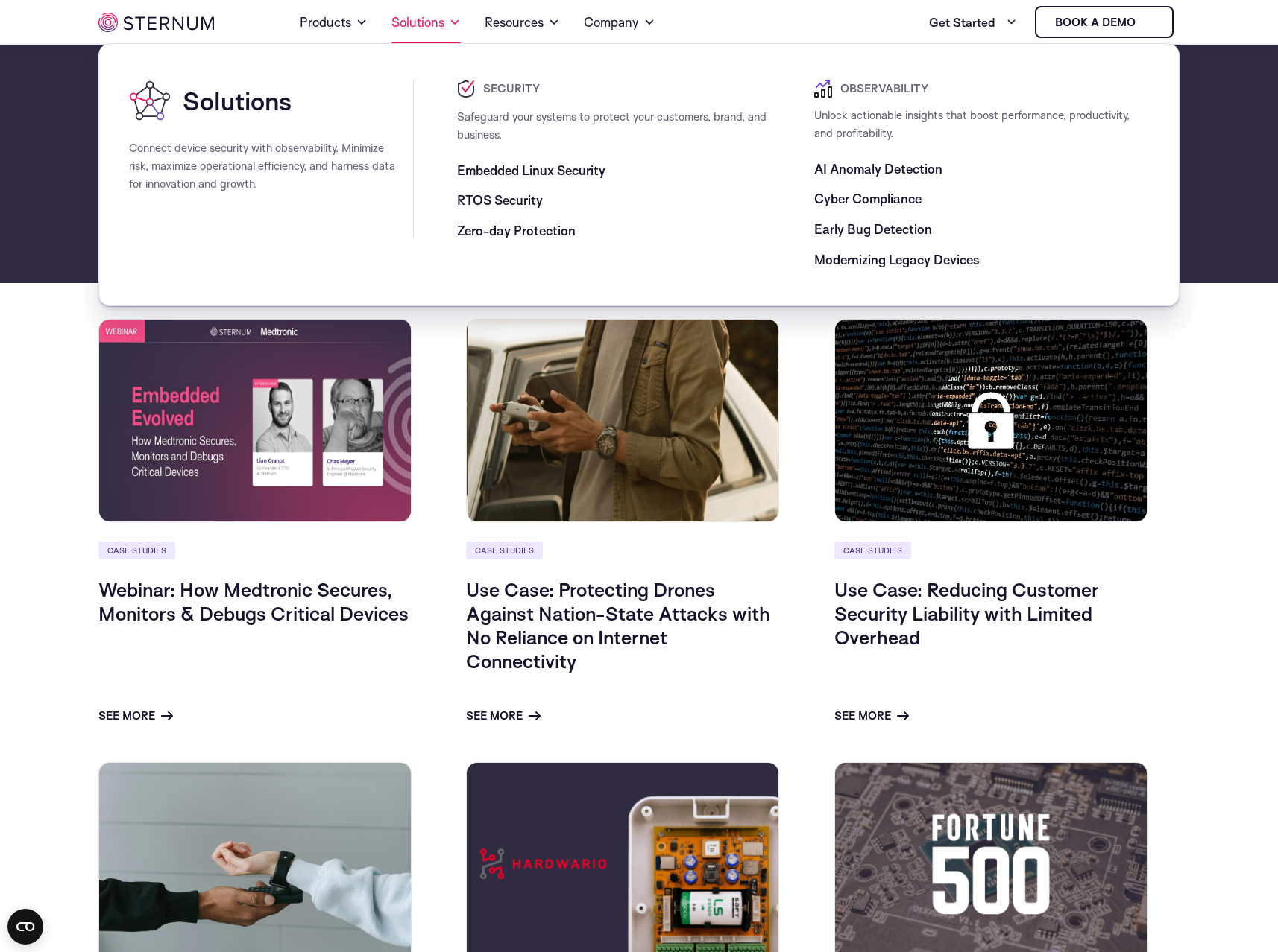
click at [455, 19] on span at bounding box center [455, 22] width 12 height 18
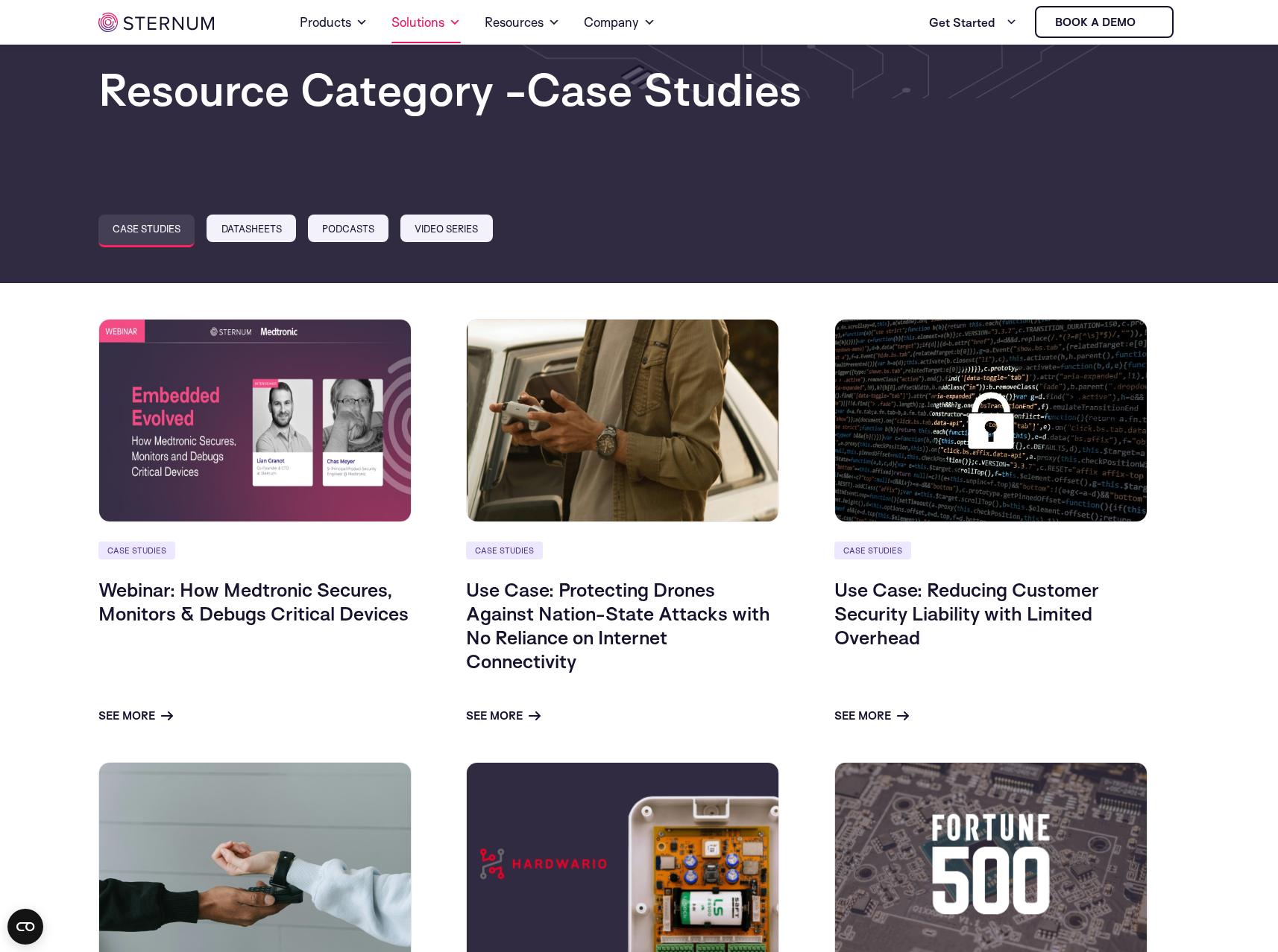
click at [455, 19] on span at bounding box center [455, 22] width 12 height 18
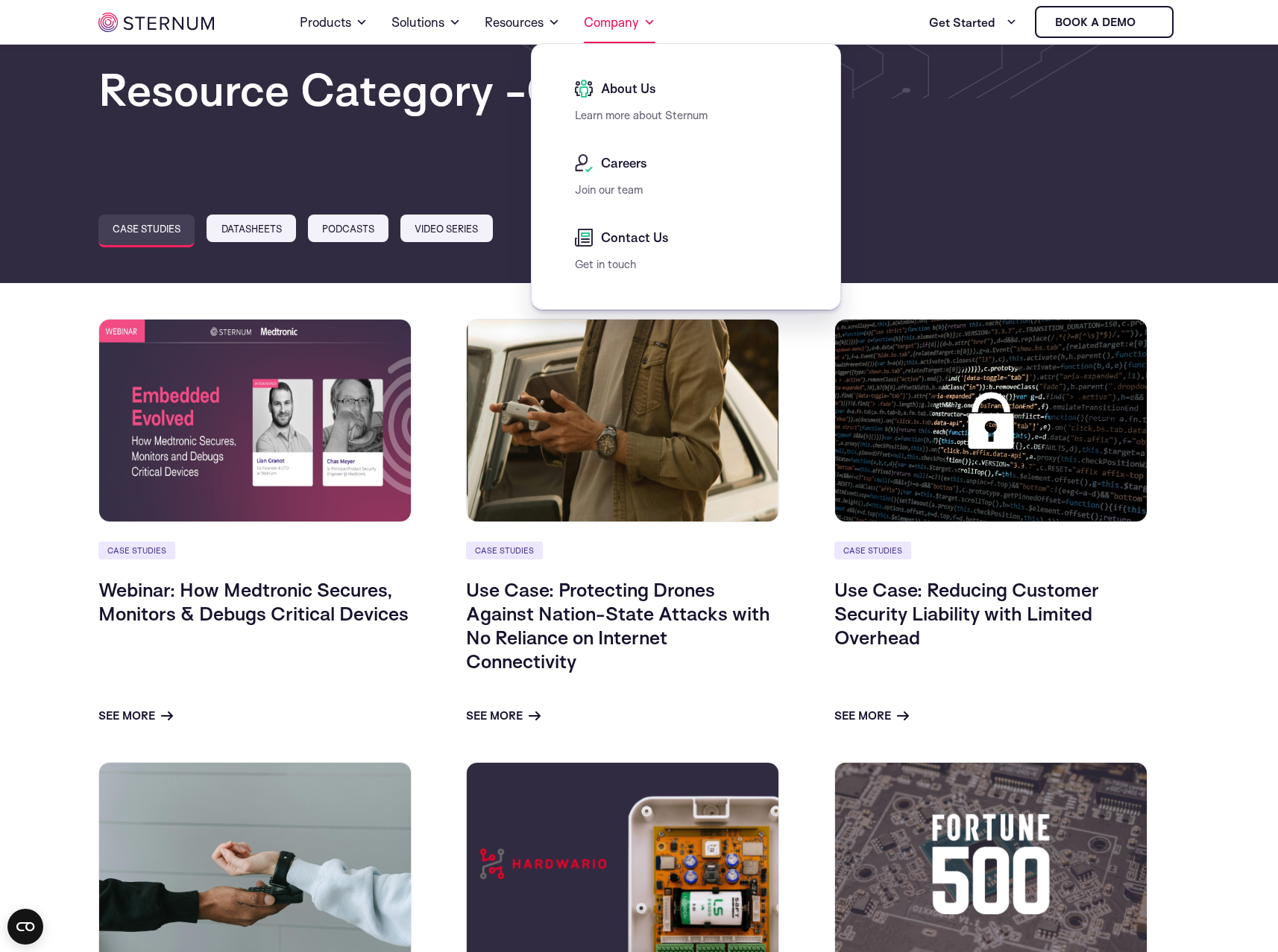
click at [640, 33] on link "Company" at bounding box center [620, 23] width 72 height 42
click at [629, 99] on div "About Us" at bounding box center [690, 93] width 230 height 27
click at [600, 87] on span "About Us" at bounding box center [626, 89] width 59 height 18
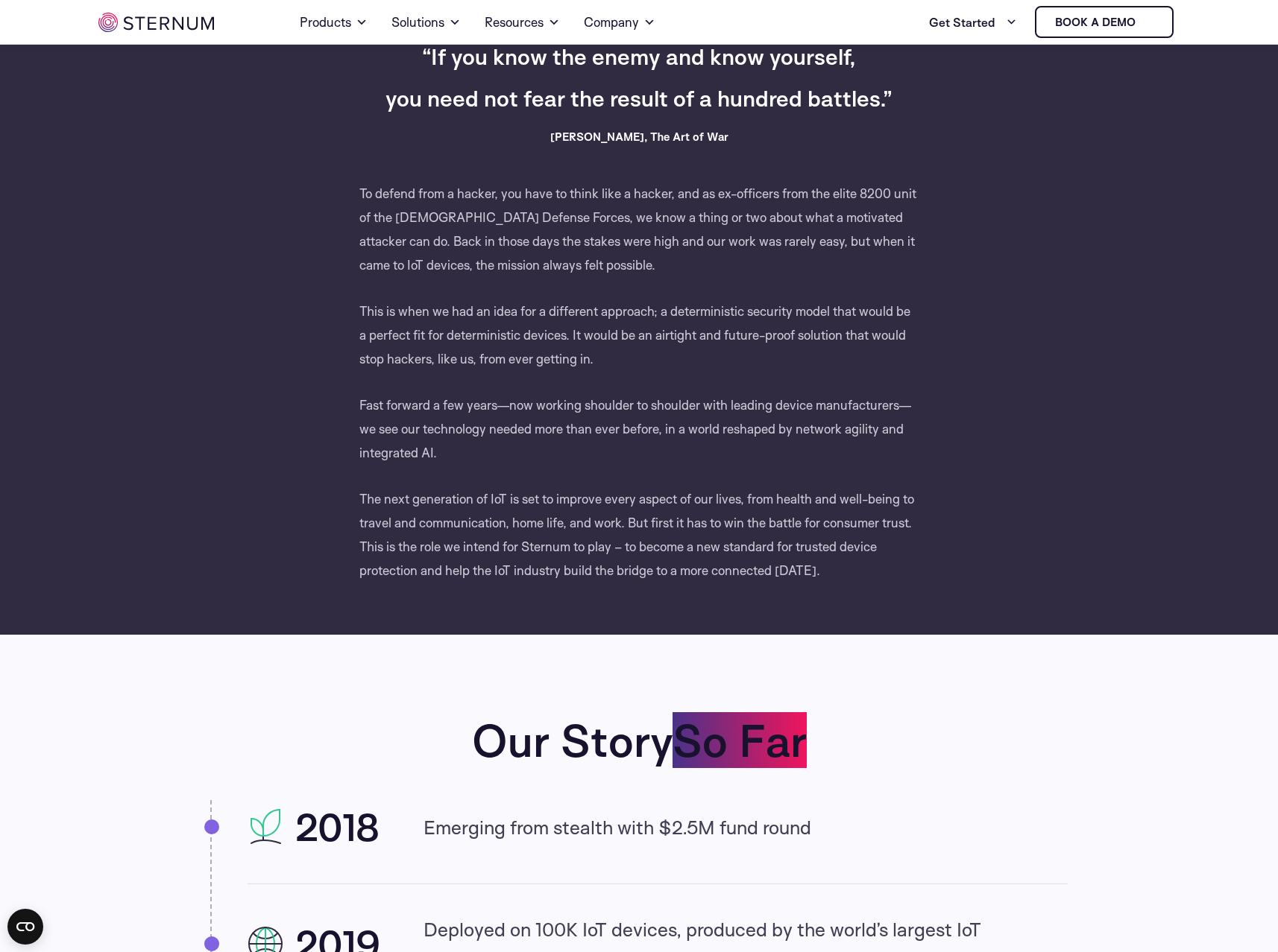
scroll to position [761, 0]
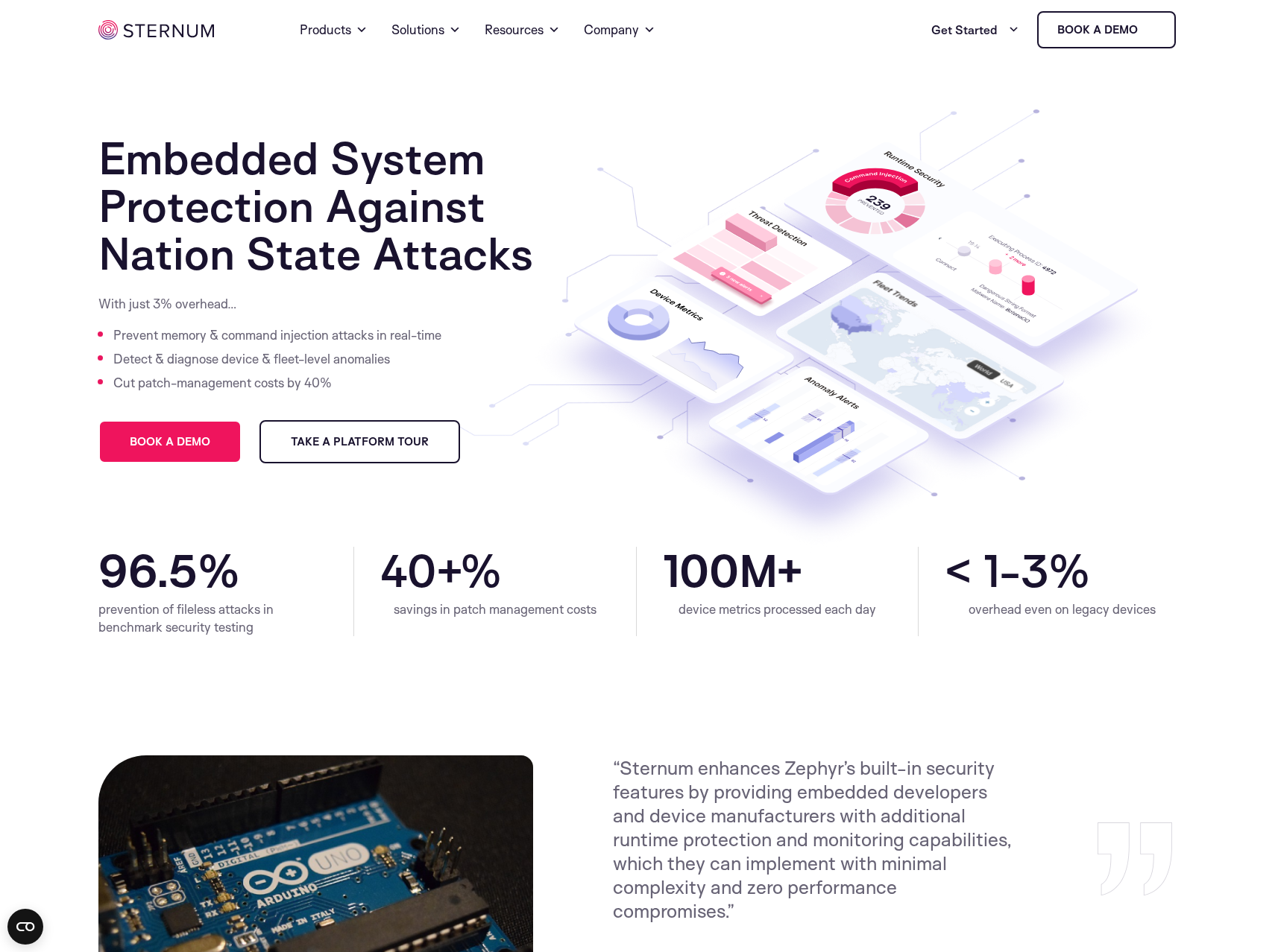
scroll to position [452, 0]
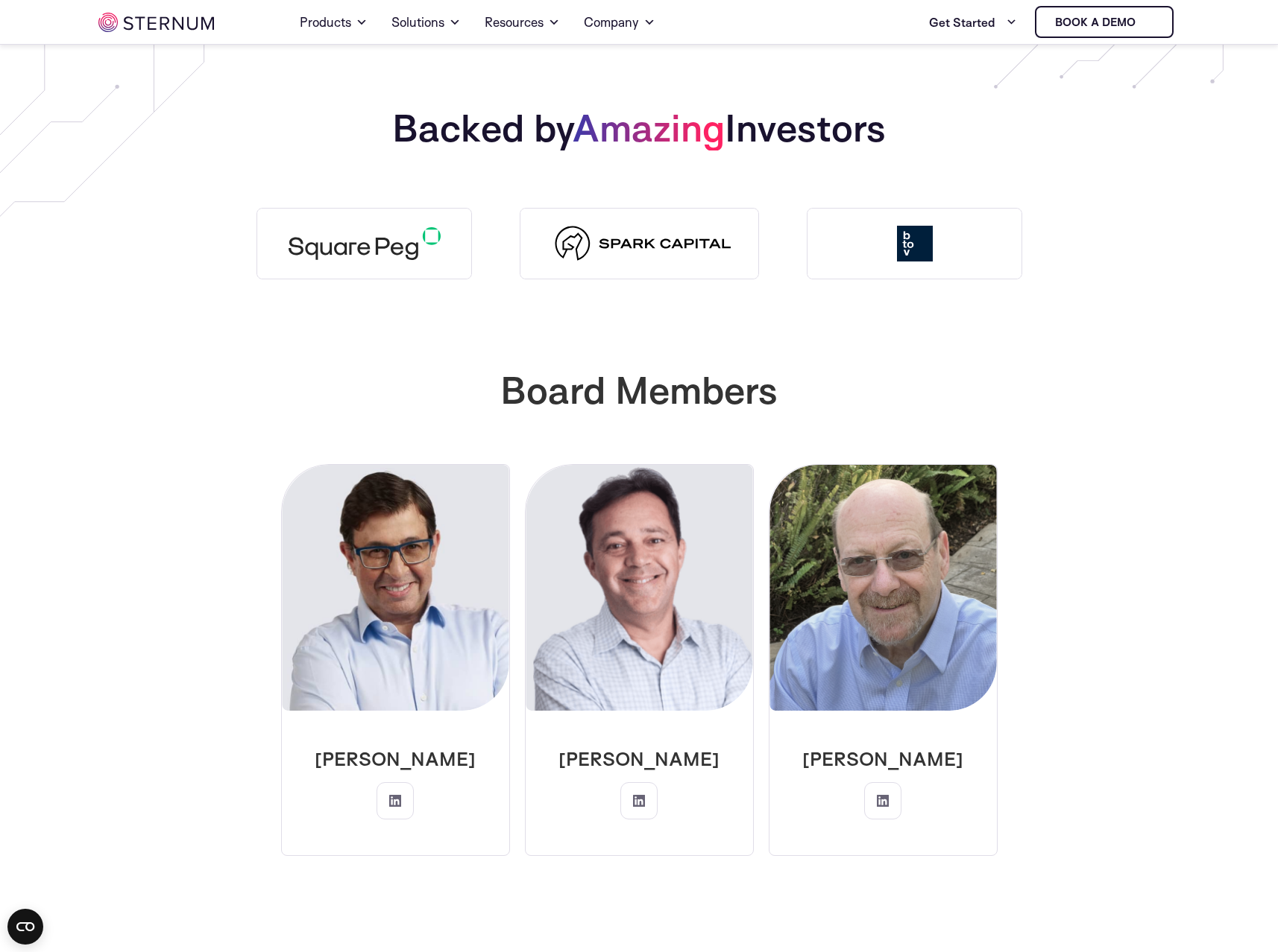
scroll to position [2636, 0]
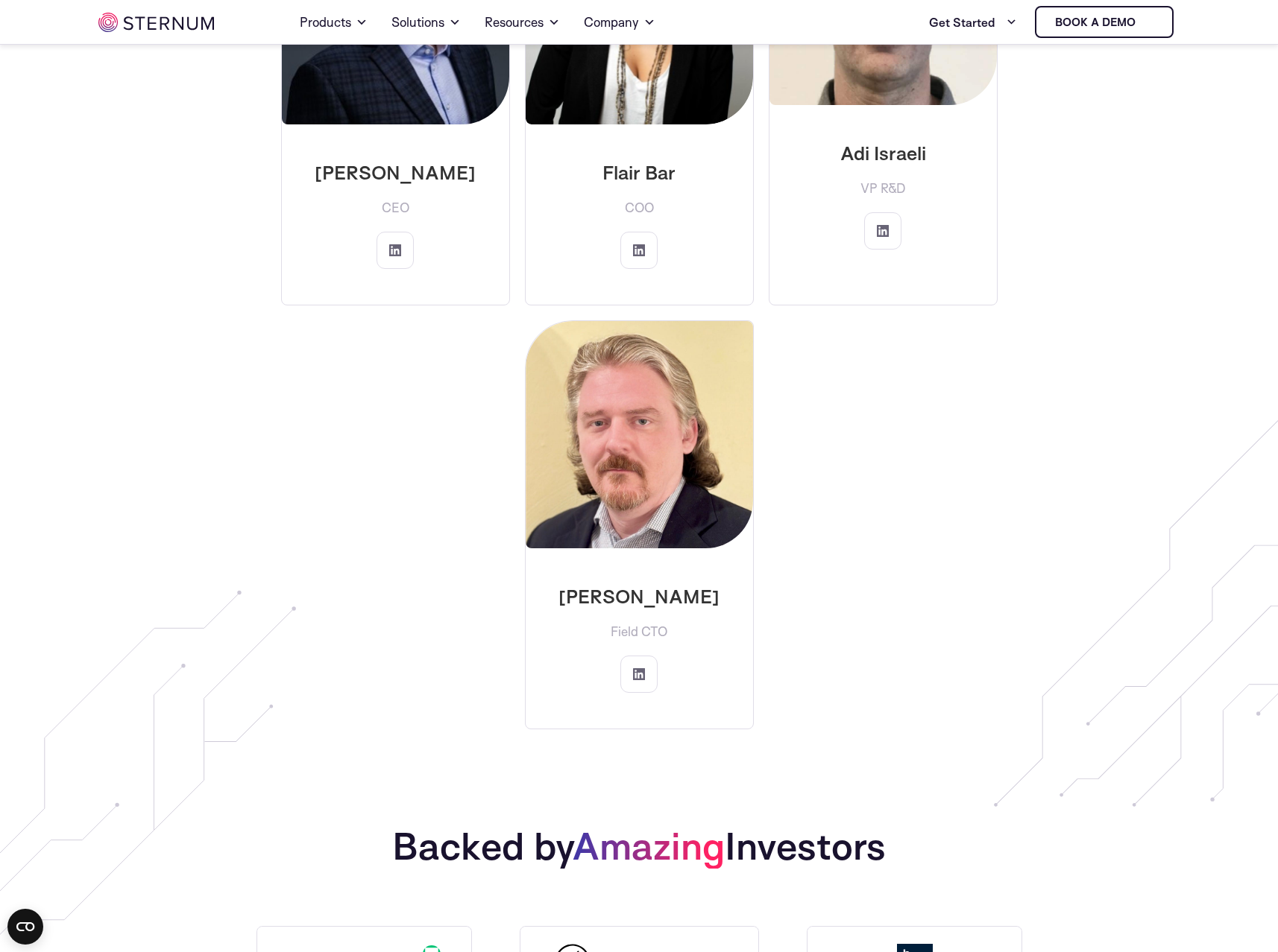
click at [187, 25] on img at bounding box center [156, 22] width 116 height 19
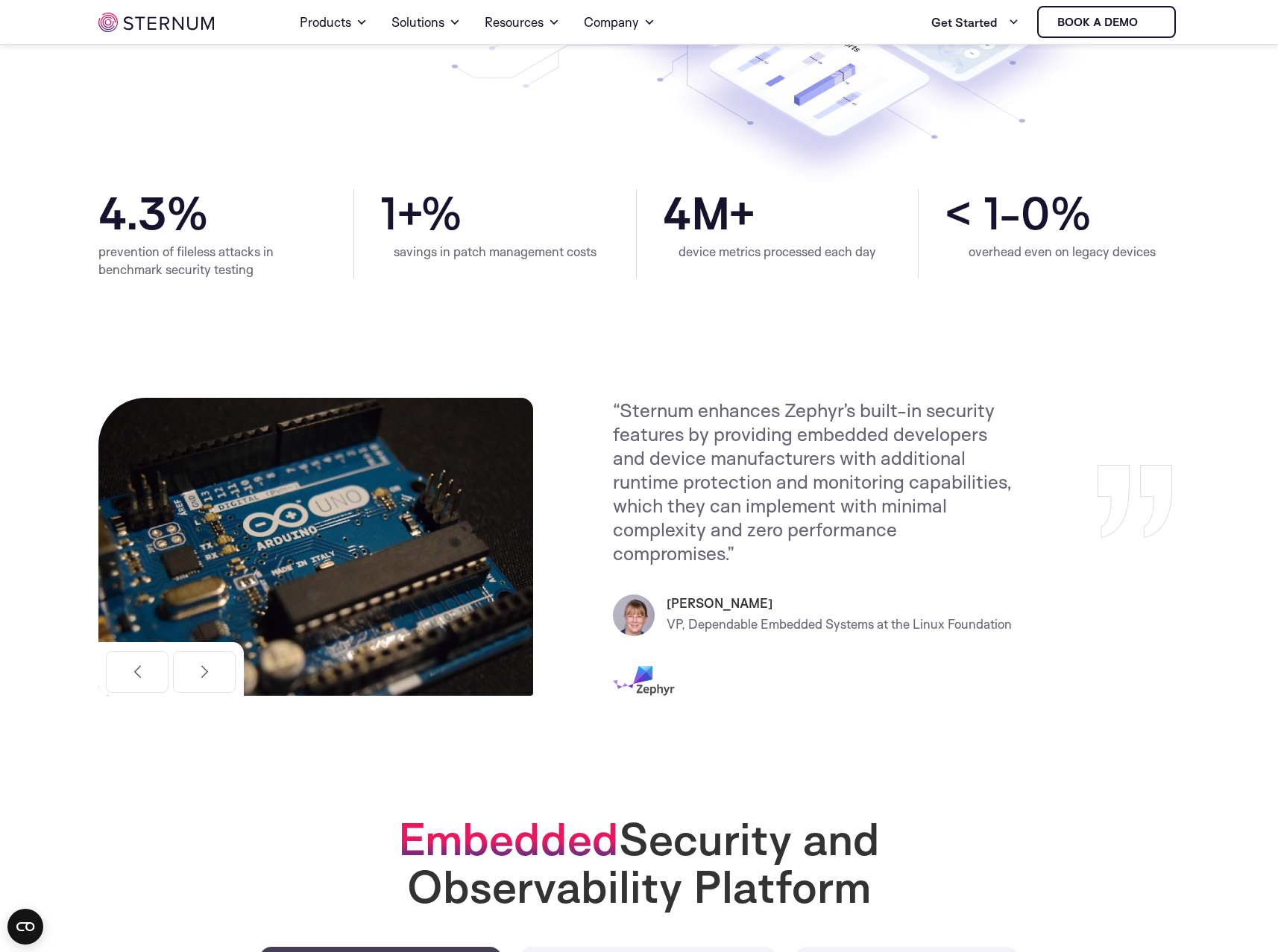
scroll to position [340, 0]
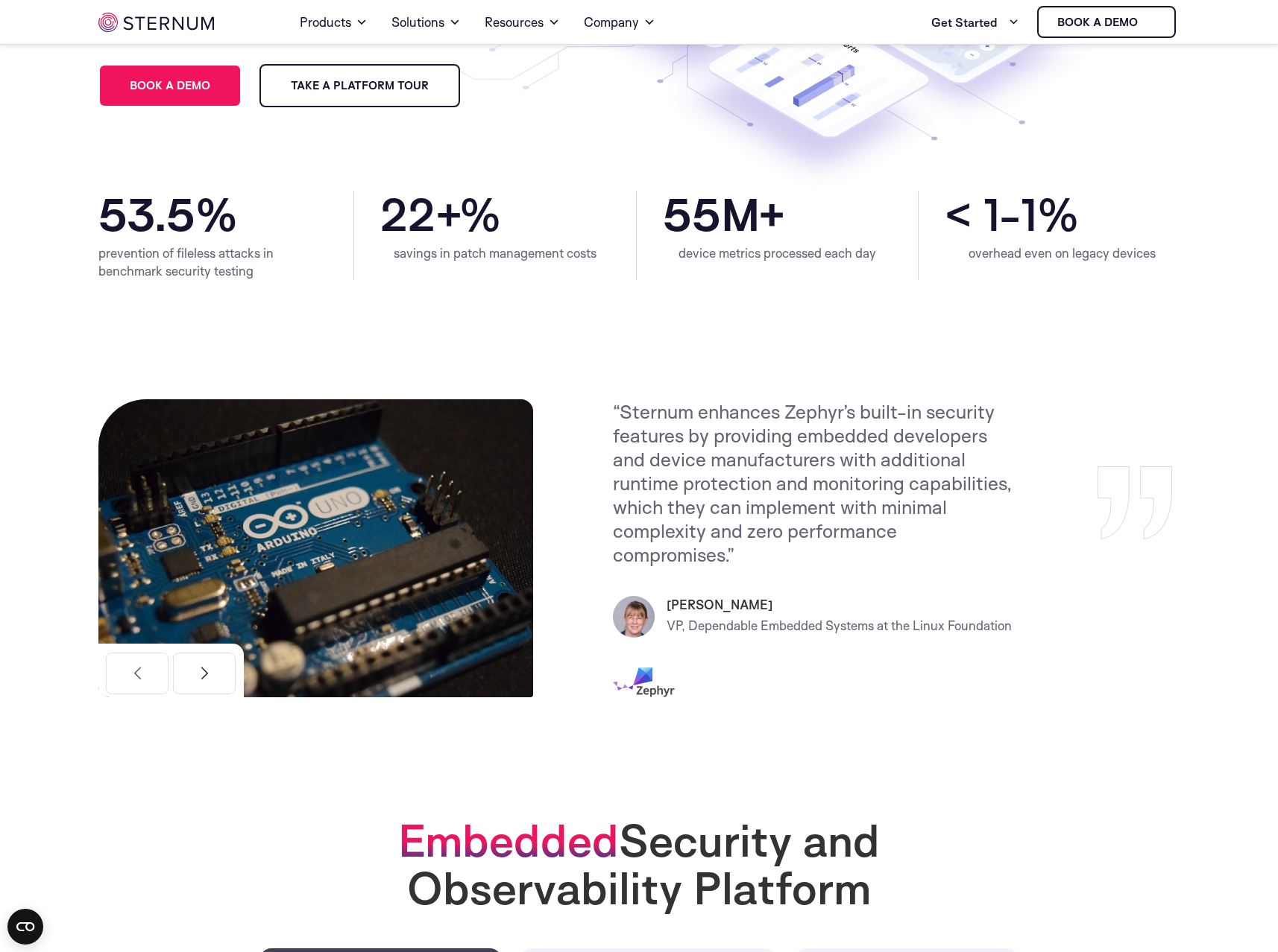
click at [205, 657] on button "Next" at bounding box center [204, 674] width 62 height 42
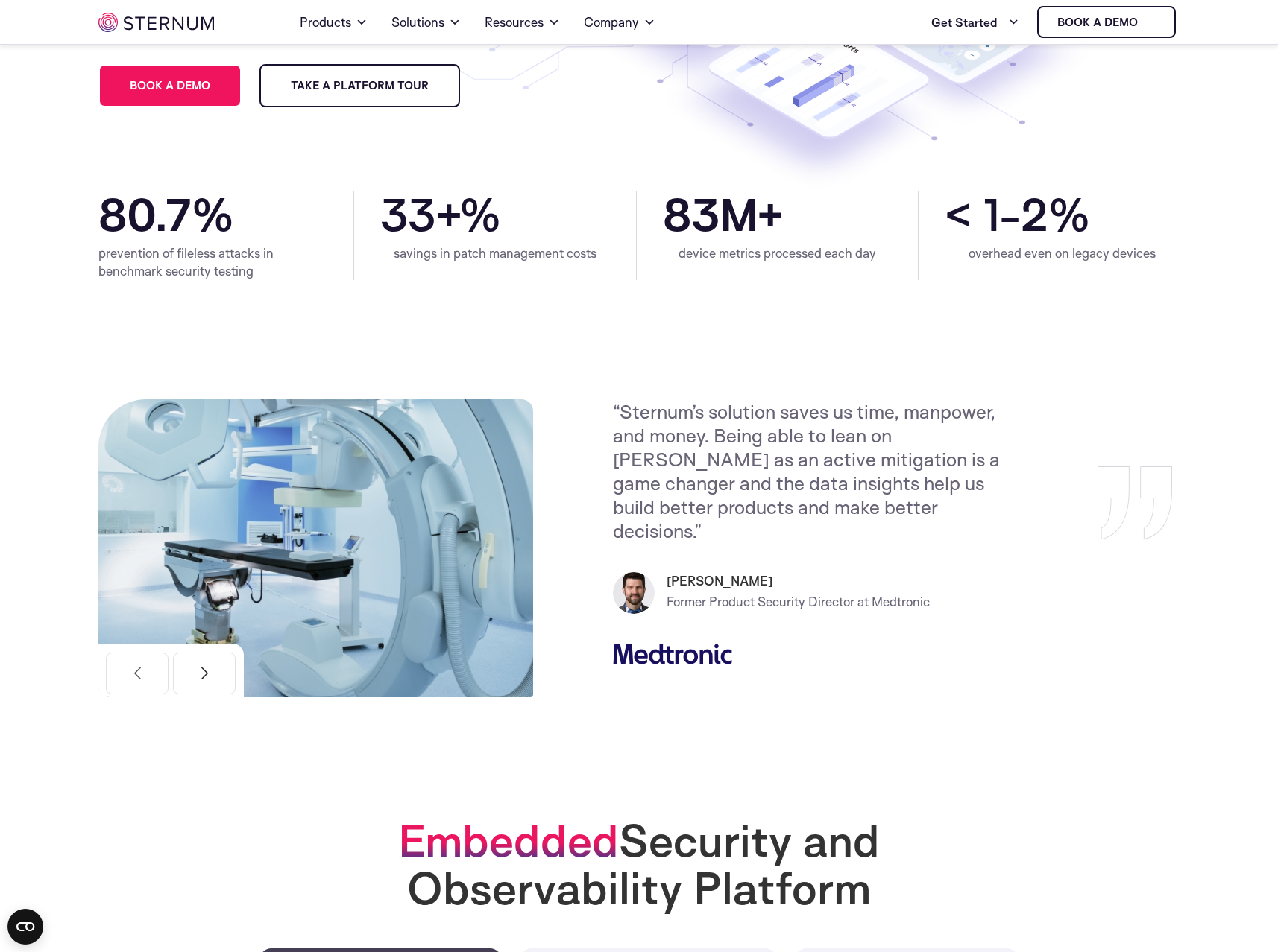
click at [205, 657] on button "Next" at bounding box center [204, 674] width 62 height 42
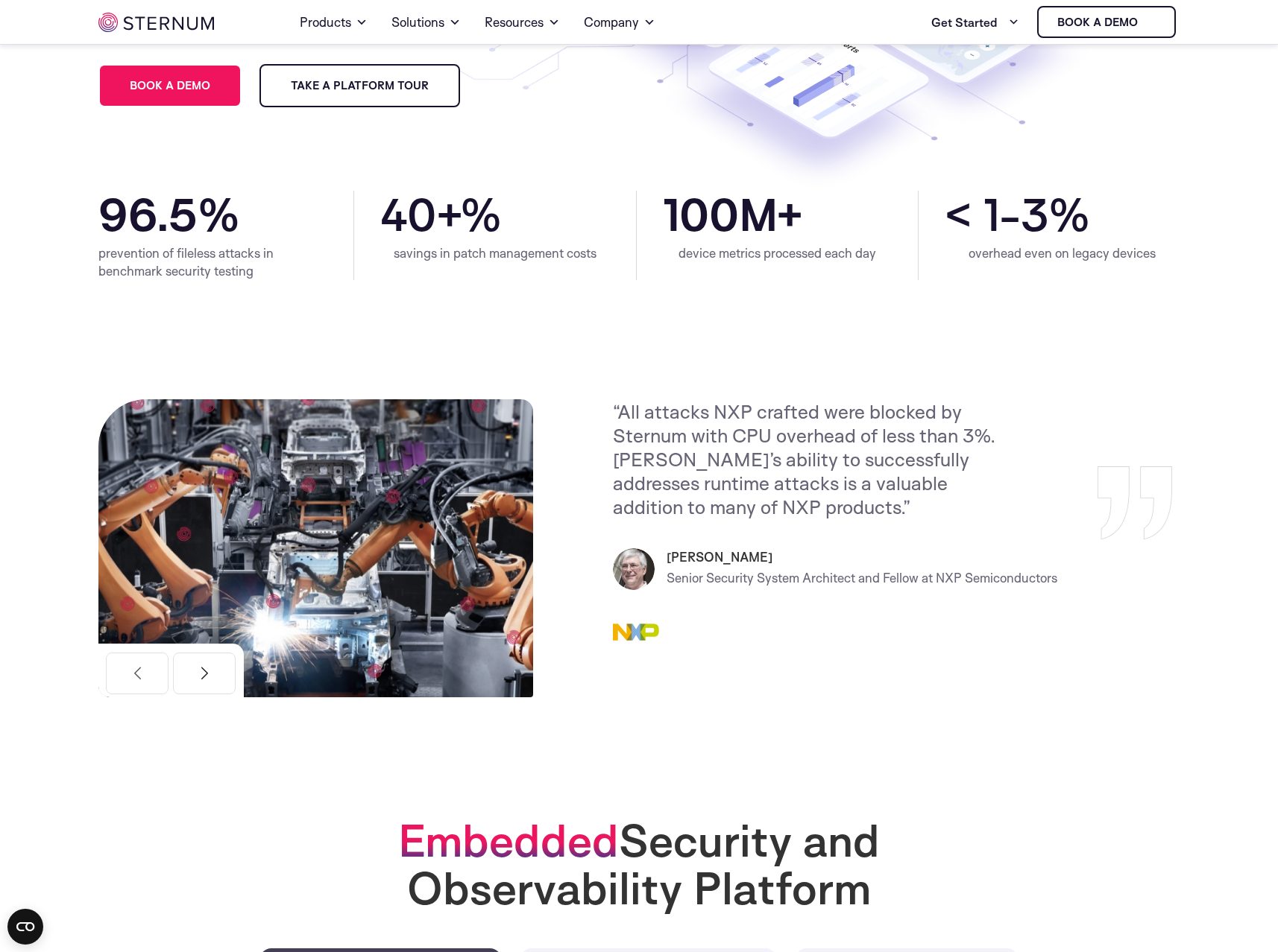
click at [205, 657] on button "Next" at bounding box center [204, 674] width 62 height 42
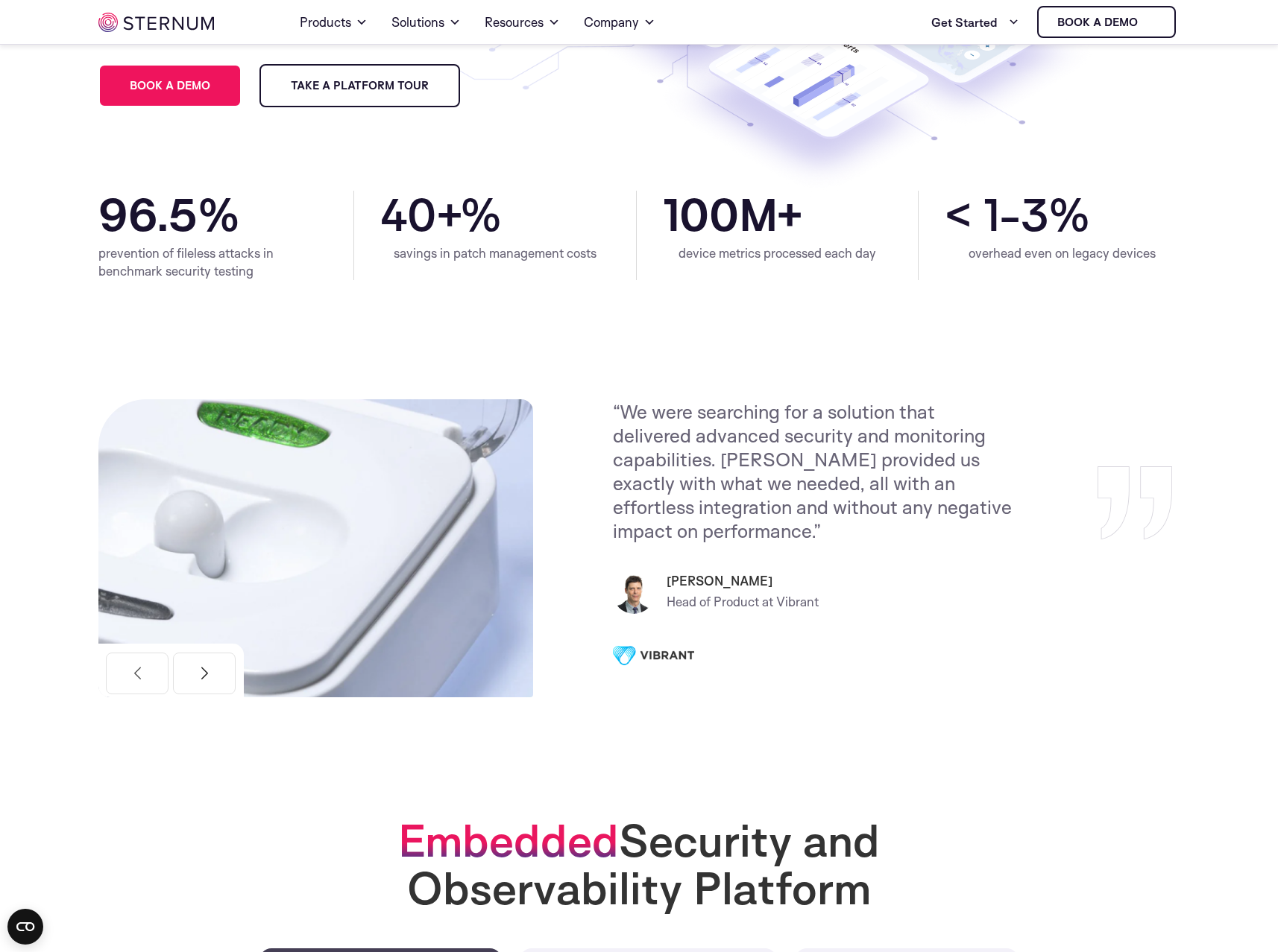
click at [205, 657] on button "Next" at bounding box center [204, 674] width 62 height 42
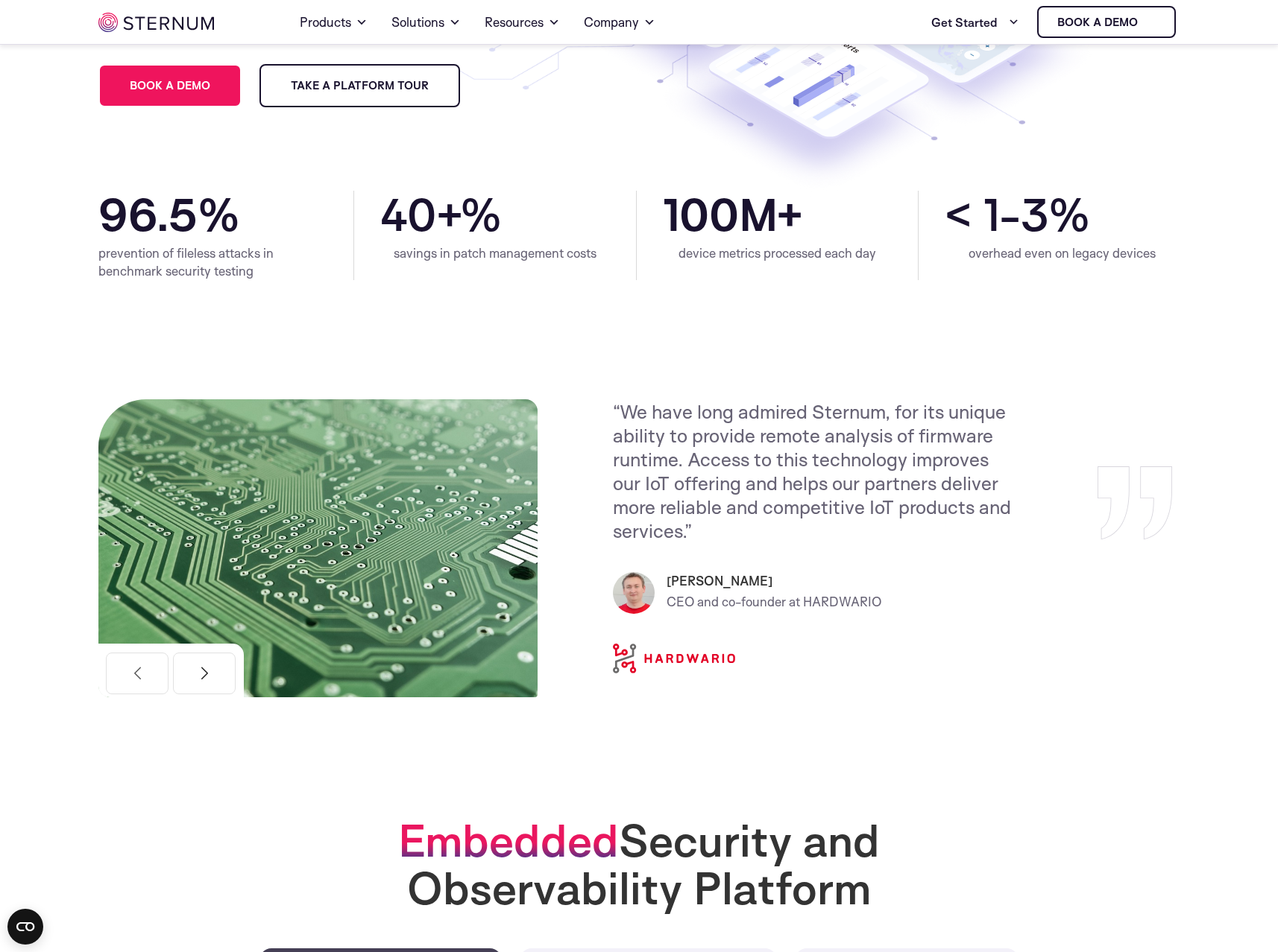
click at [205, 657] on button "Next" at bounding box center [204, 674] width 62 height 42
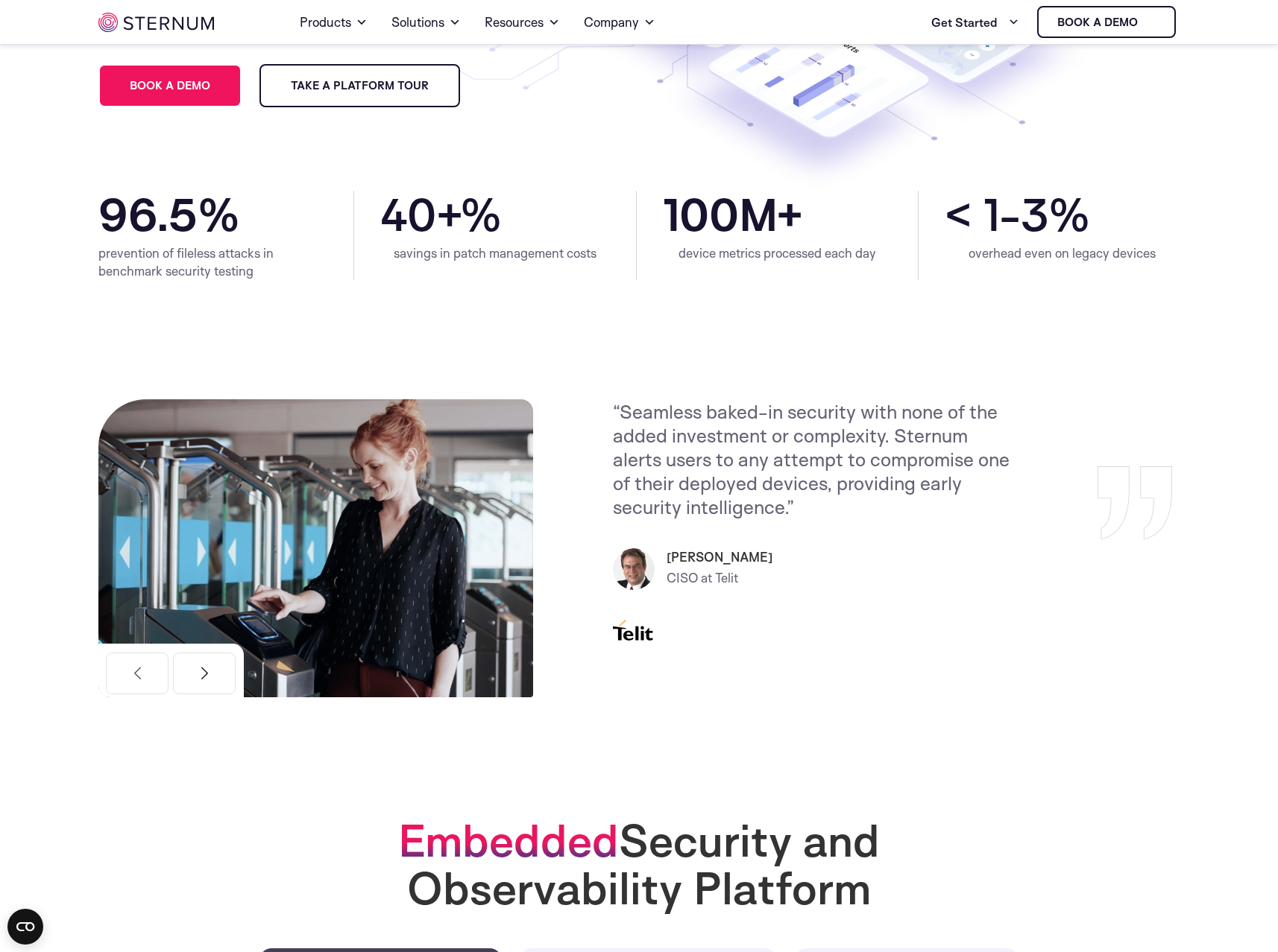
click at [205, 659] on button "Next" at bounding box center [204, 674] width 62 height 42
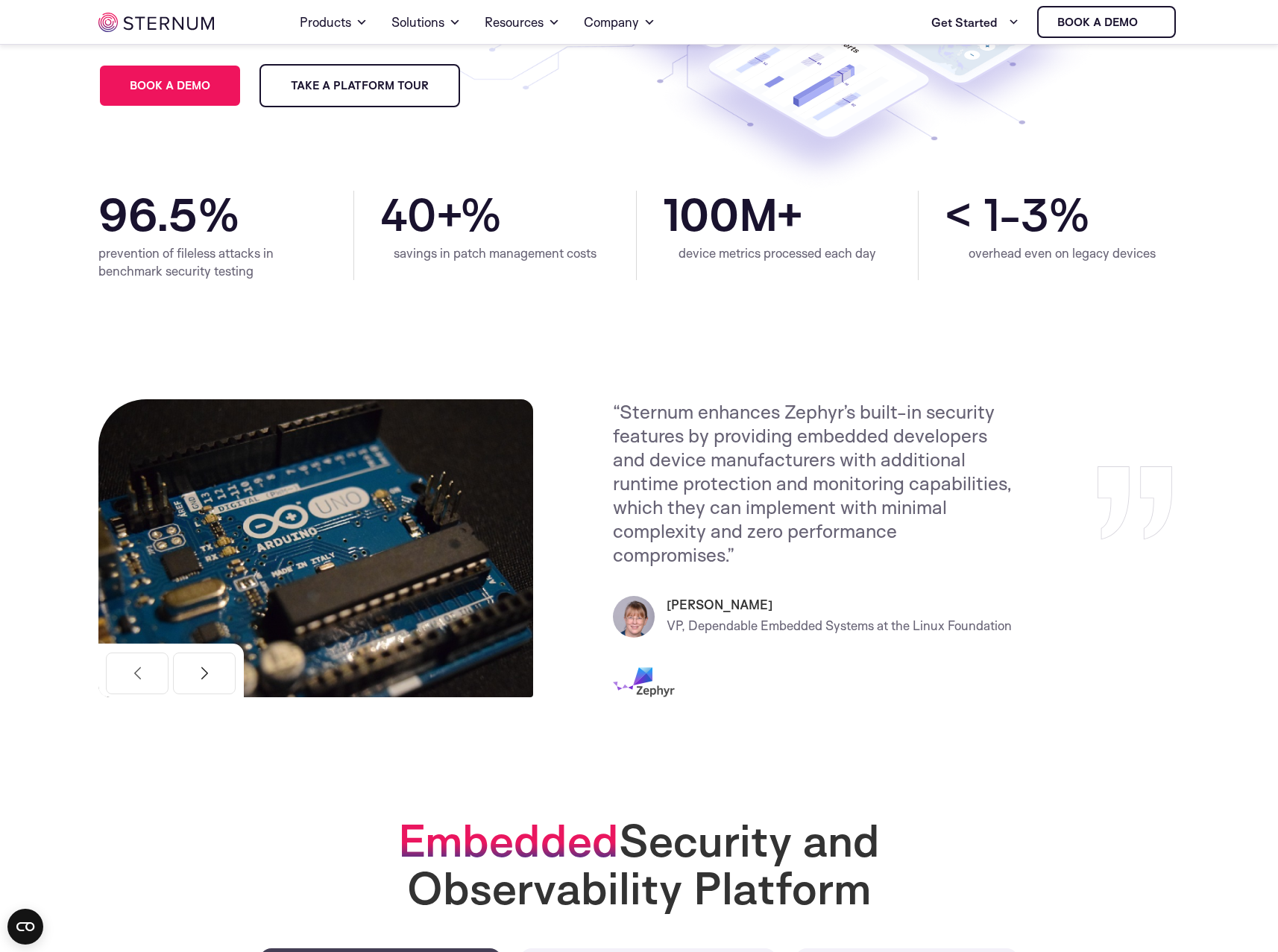
click at [205, 659] on button "Next" at bounding box center [204, 674] width 62 height 42
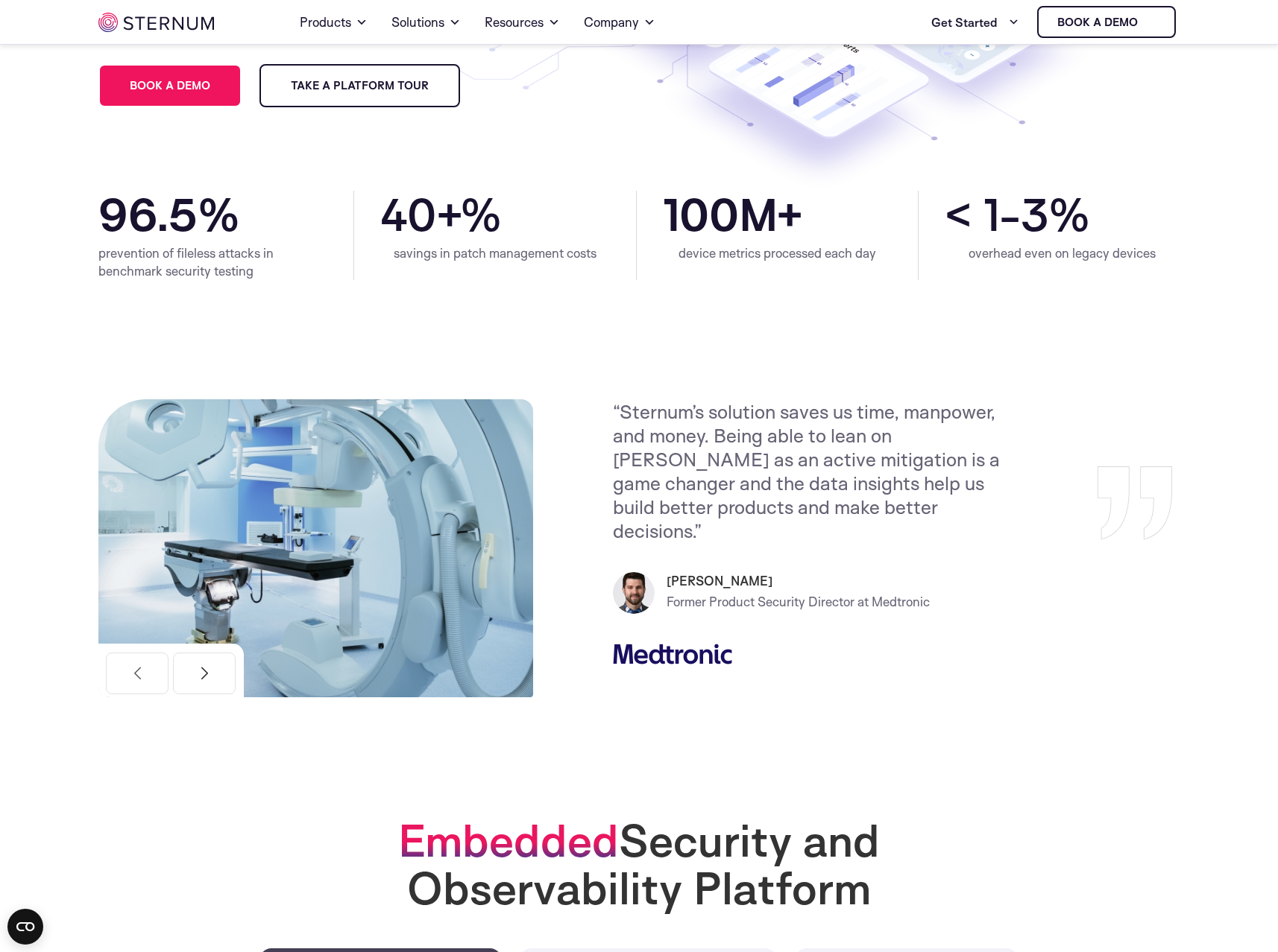
click at [205, 659] on button "Next" at bounding box center [204, 674] width 62 height 42
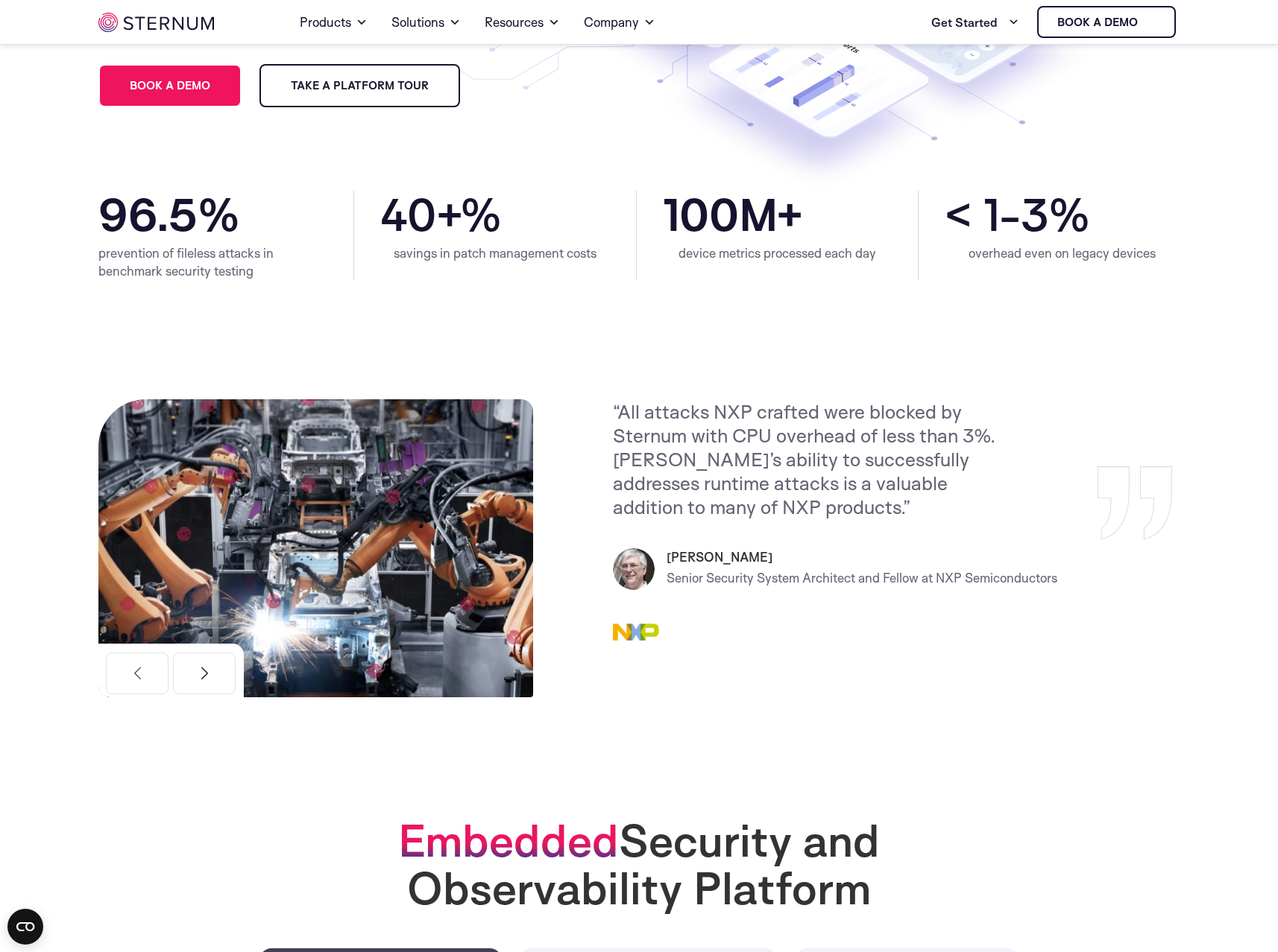
click at [205, 659] on button "Next" at bounding box center [204, 674] width 62 height 42
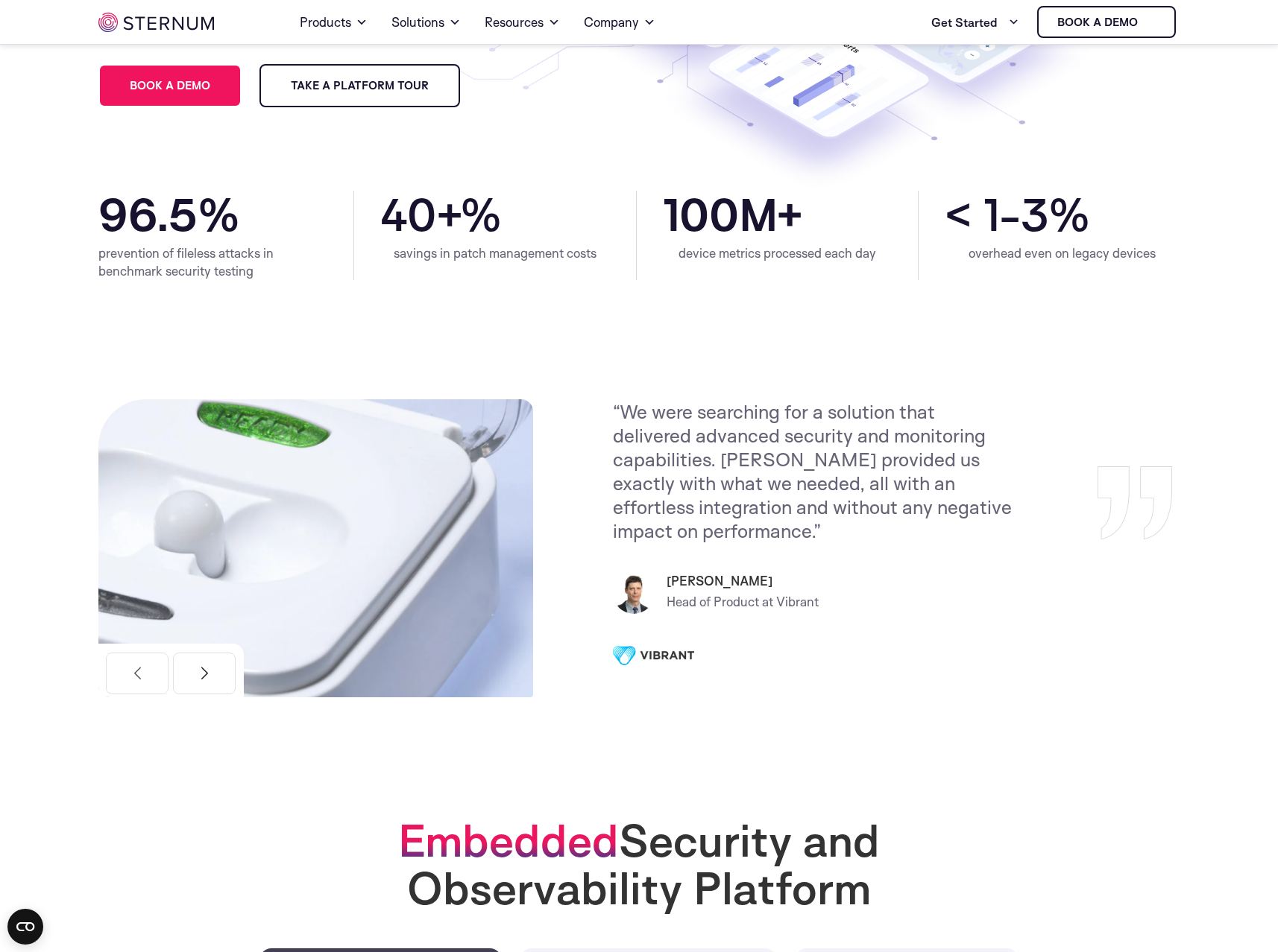
click at [205, 659] on button "Next" at bounding box center [204, 674] width 62 height 42
